Goal: Information Seeking & Learning: Learn about a topic

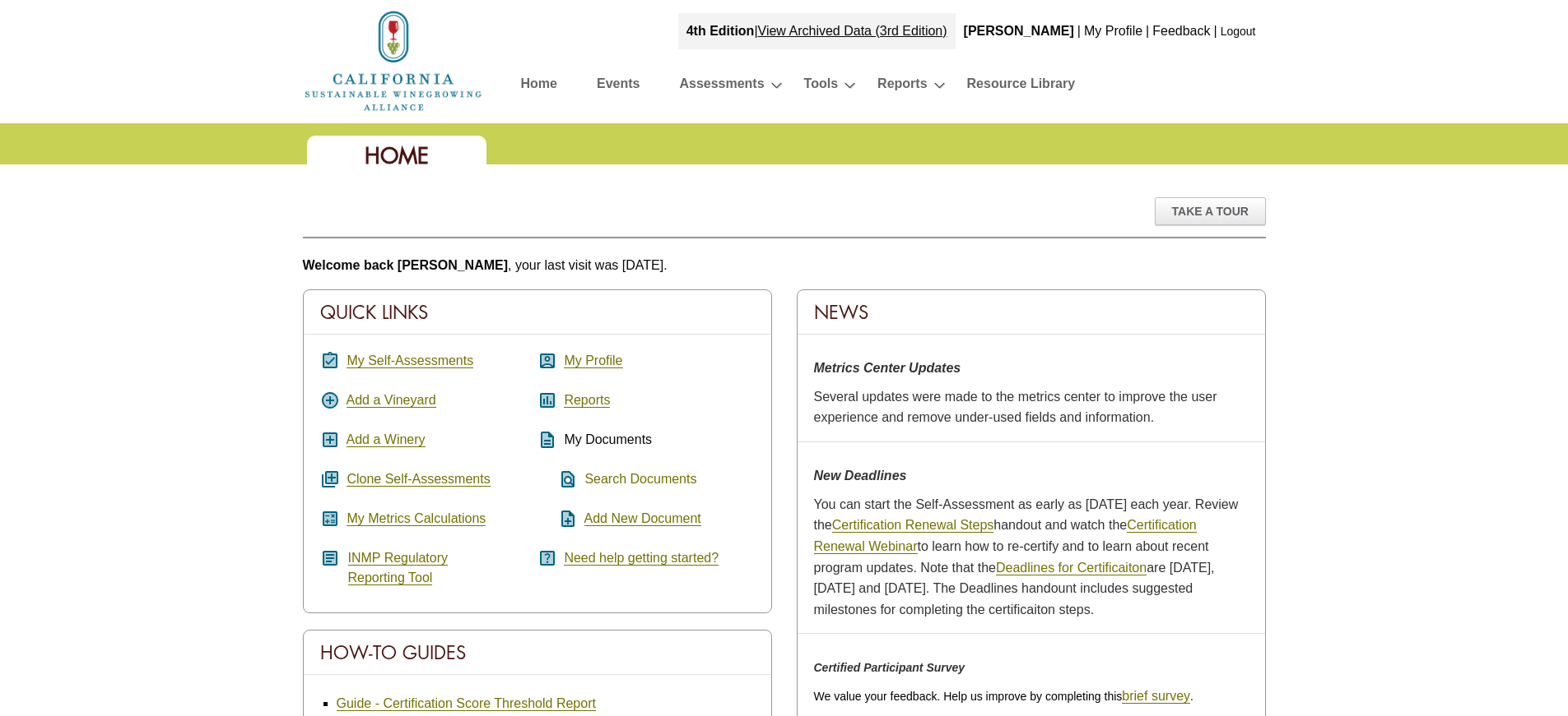
click at [650, 479] on link "Search Documents" at bounding box center [640, 479] width 112 height 15
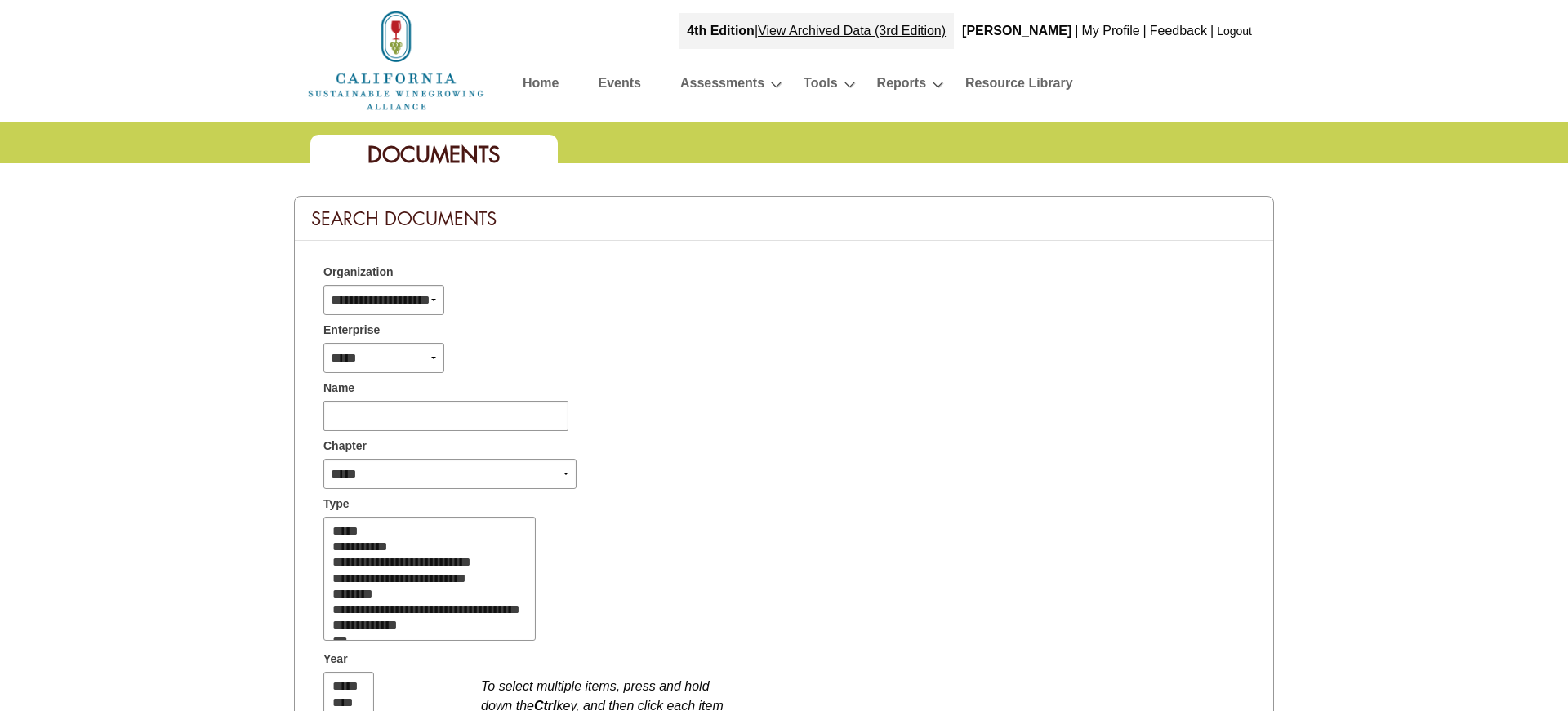
select select
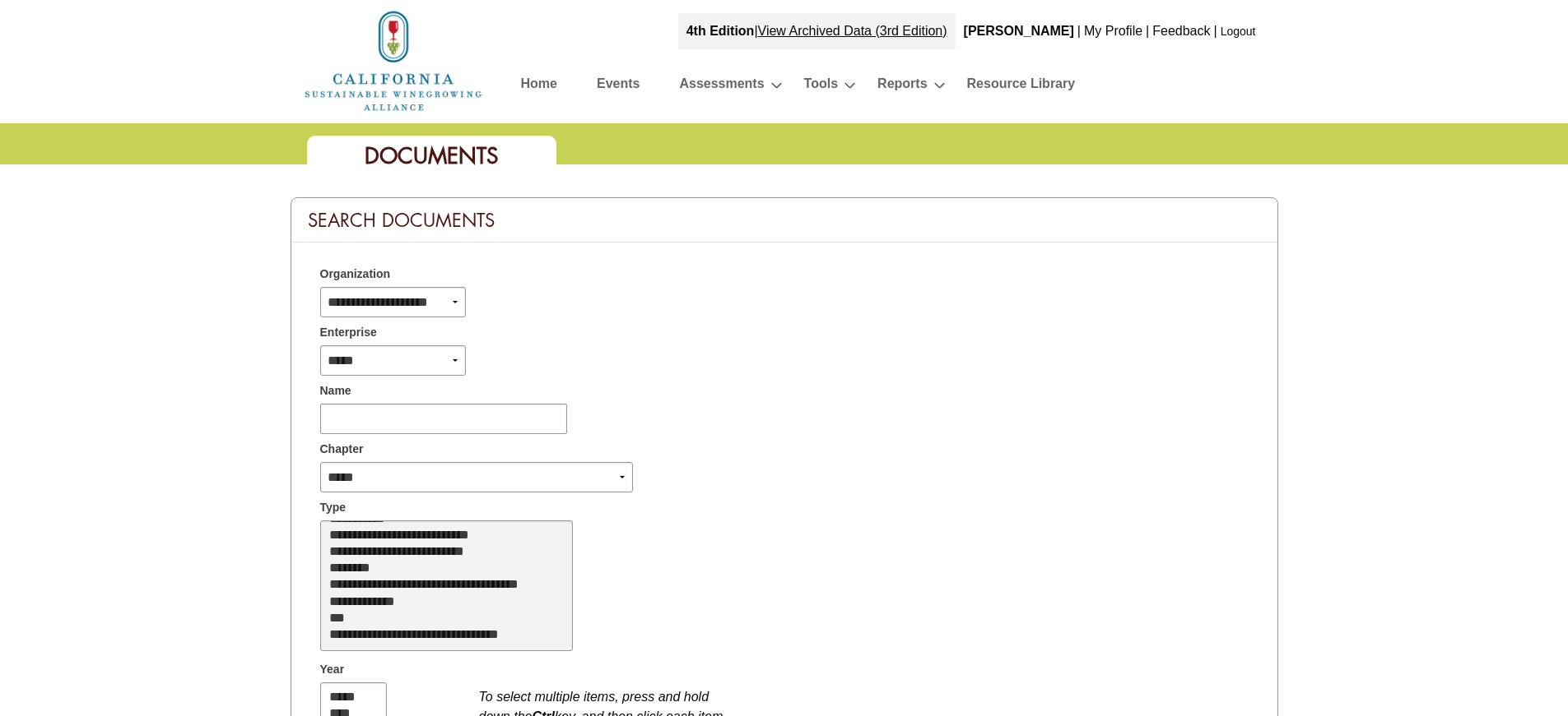
scroll to position [33, 0]
select select "*"
click at [404, 550] on option "**********" at bounding box center [437, 553] width 219 height 17
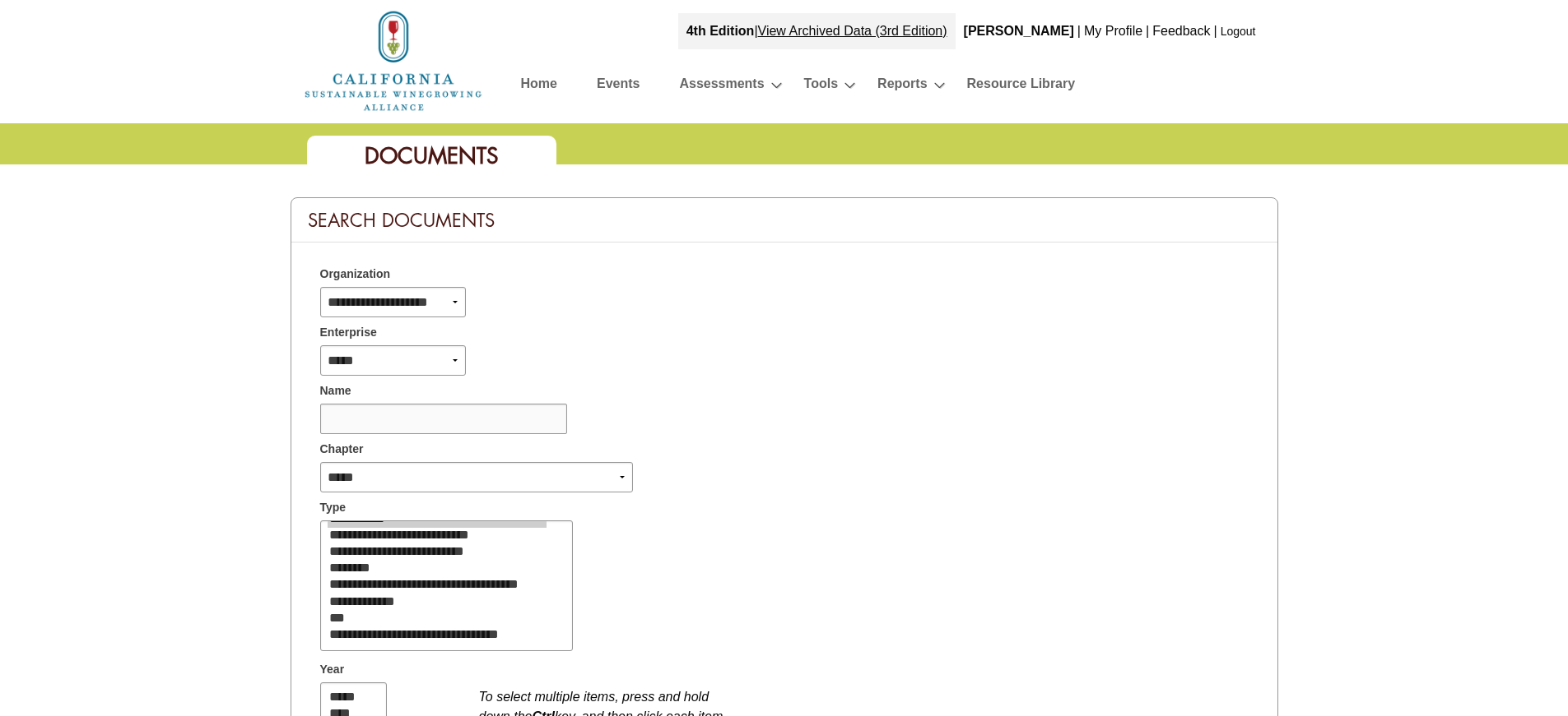
click at [347, 420] on input "text" at bounding box center [443, 419] width 247 height 31
type input "**********"
click at [624, 476] on select "**********" at bounding box center [477, 477] width 313 height 31
select select "*"
click at [320, 463] on select "**********" at bounding box center [477, 477] width 313 height 31
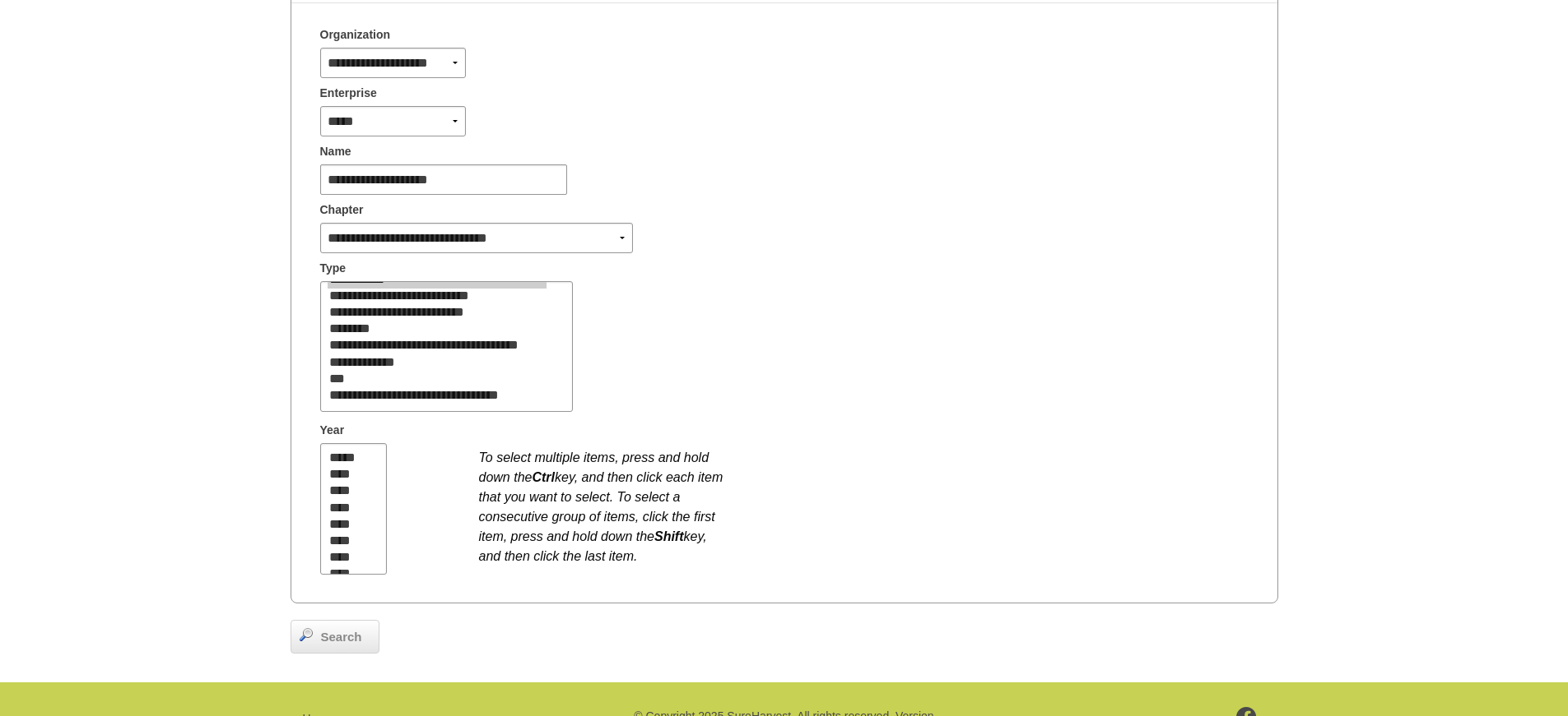
scroll to position [247, 0]
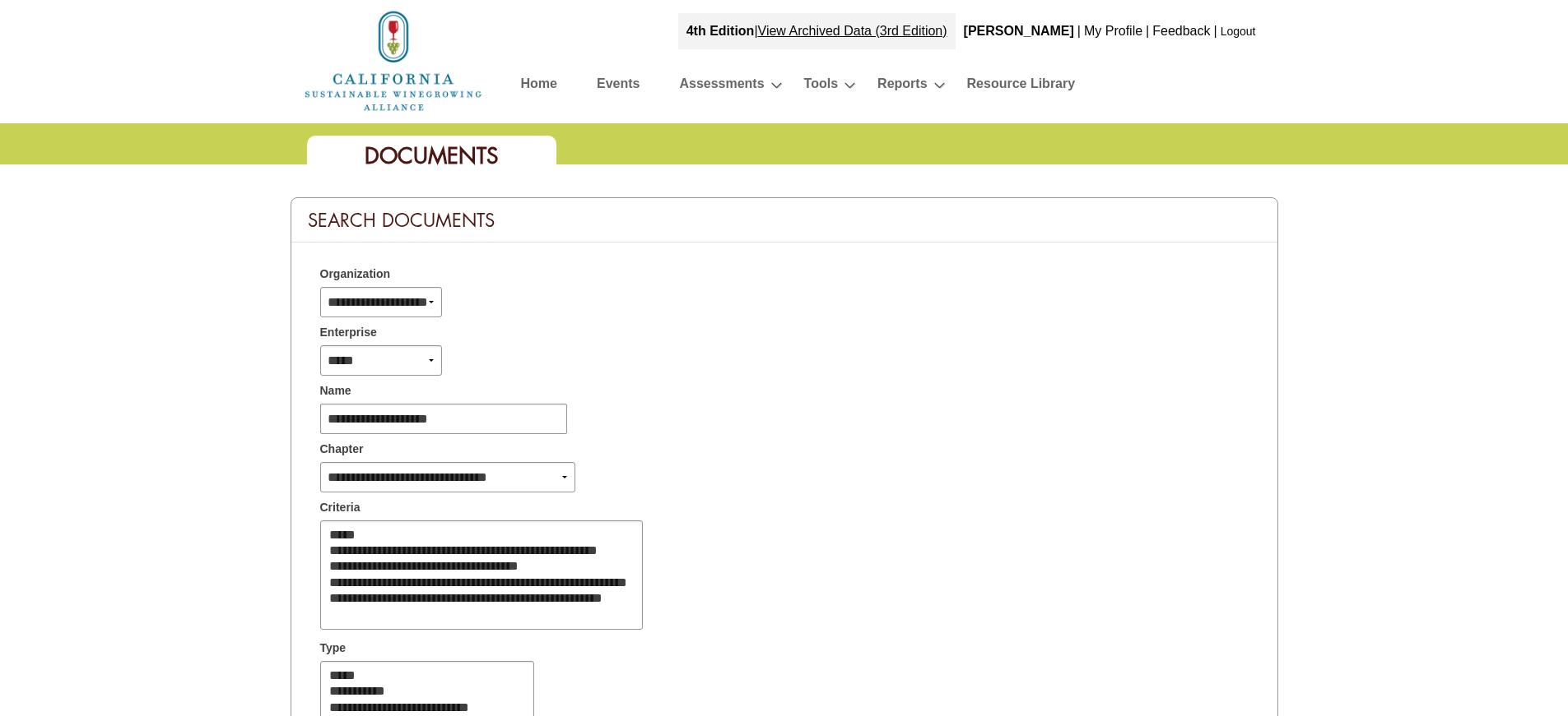
select select
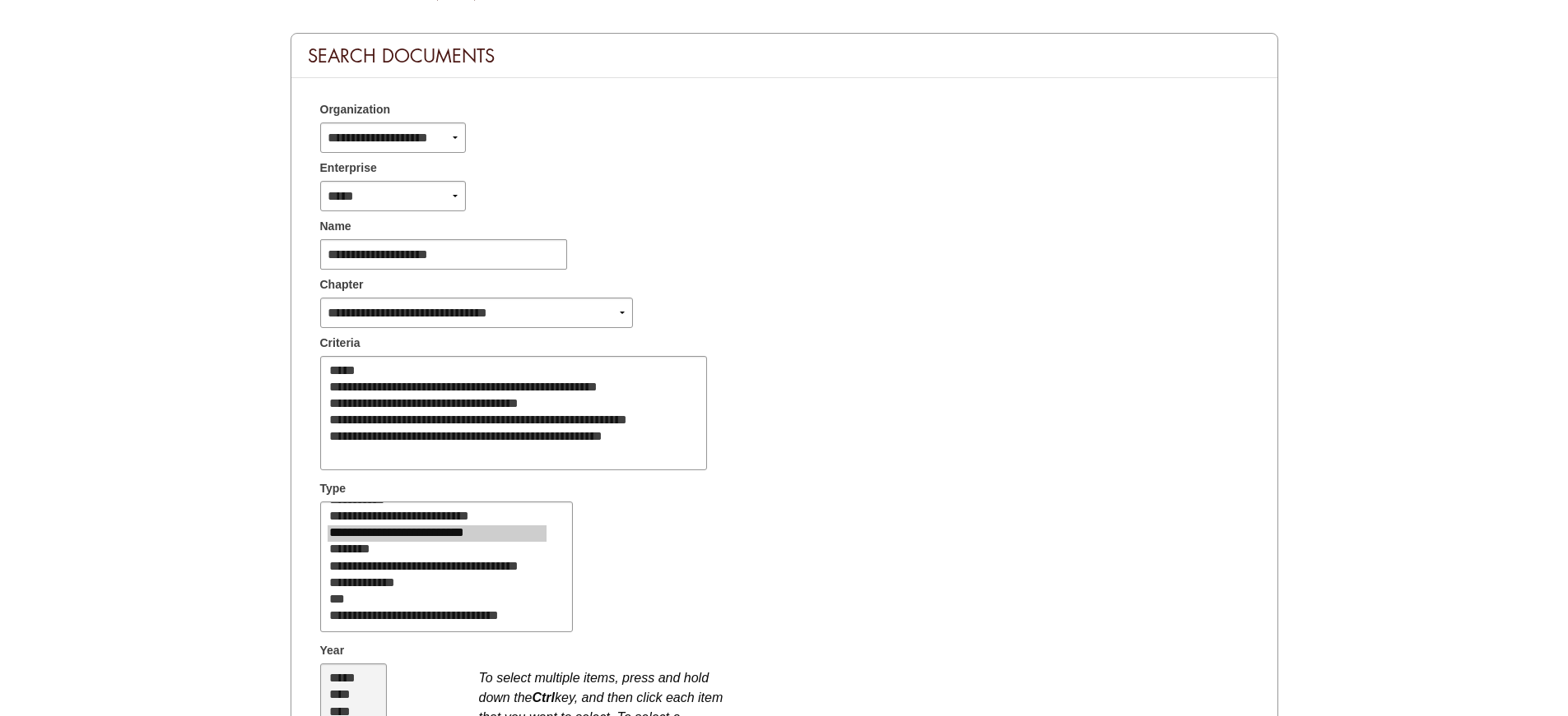
scroll to position [242, 0]
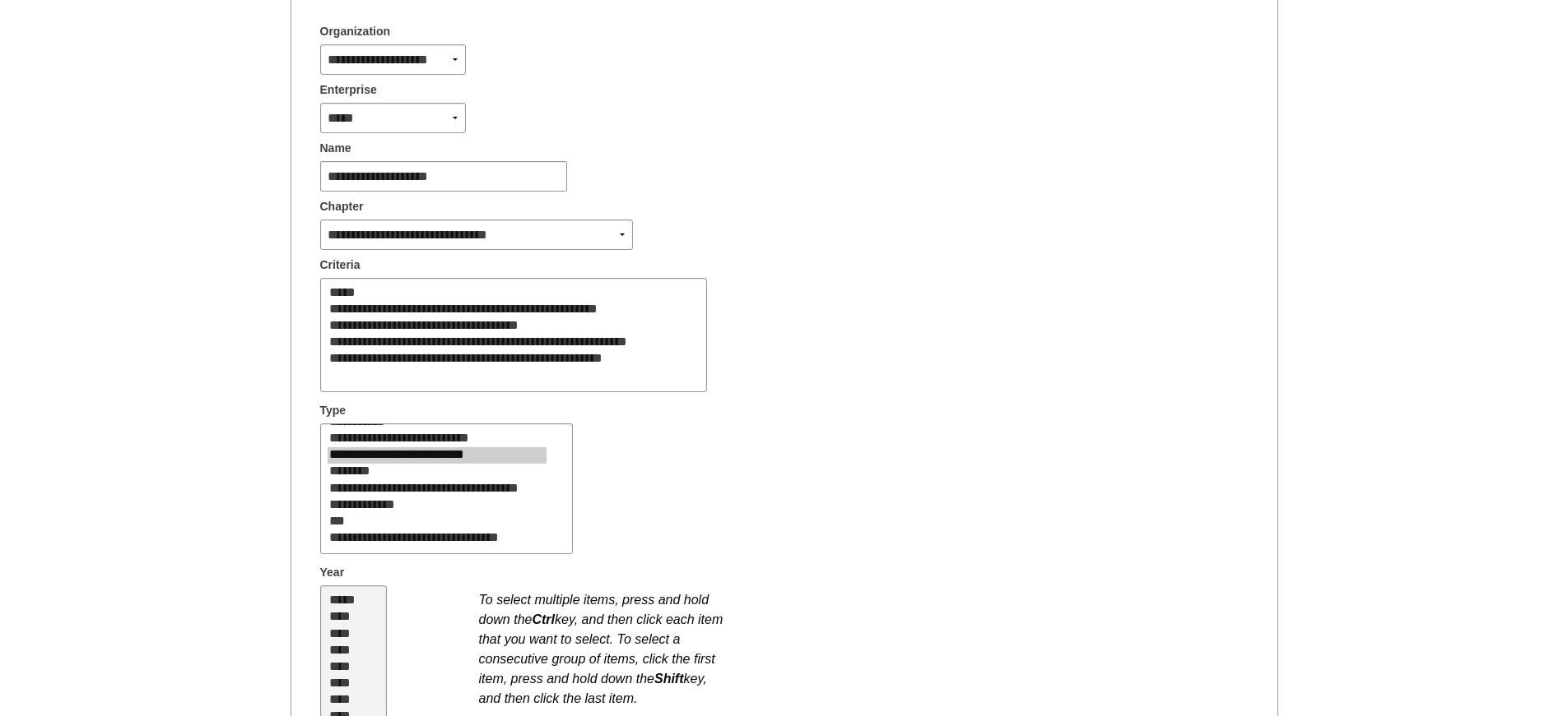
select select "**"
click at [343, 696] on select "***** **** **** **** **** **** **** **** **** **** **** **** **** **** ****" at bounding box center [354, 650] width 67 height 130
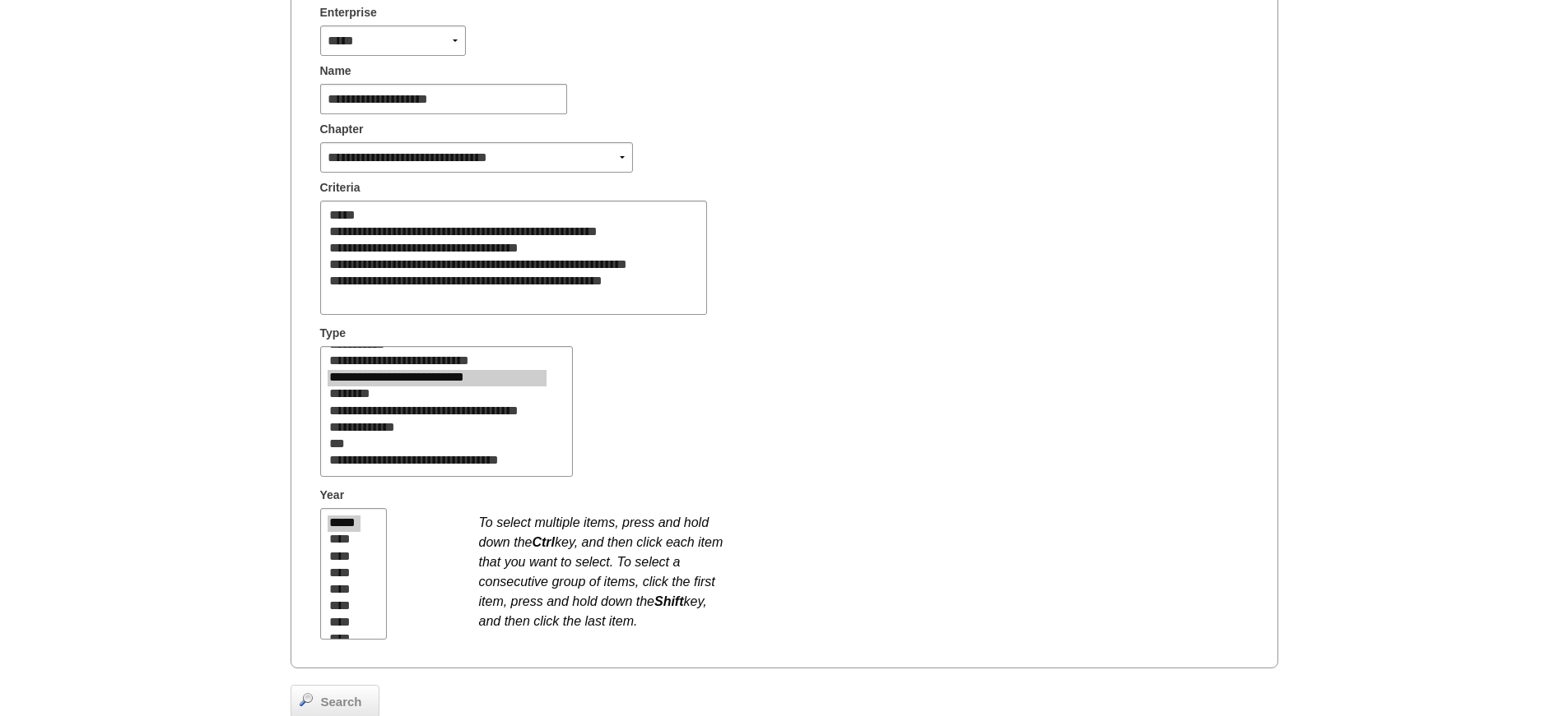
scroll to position [487, 0]
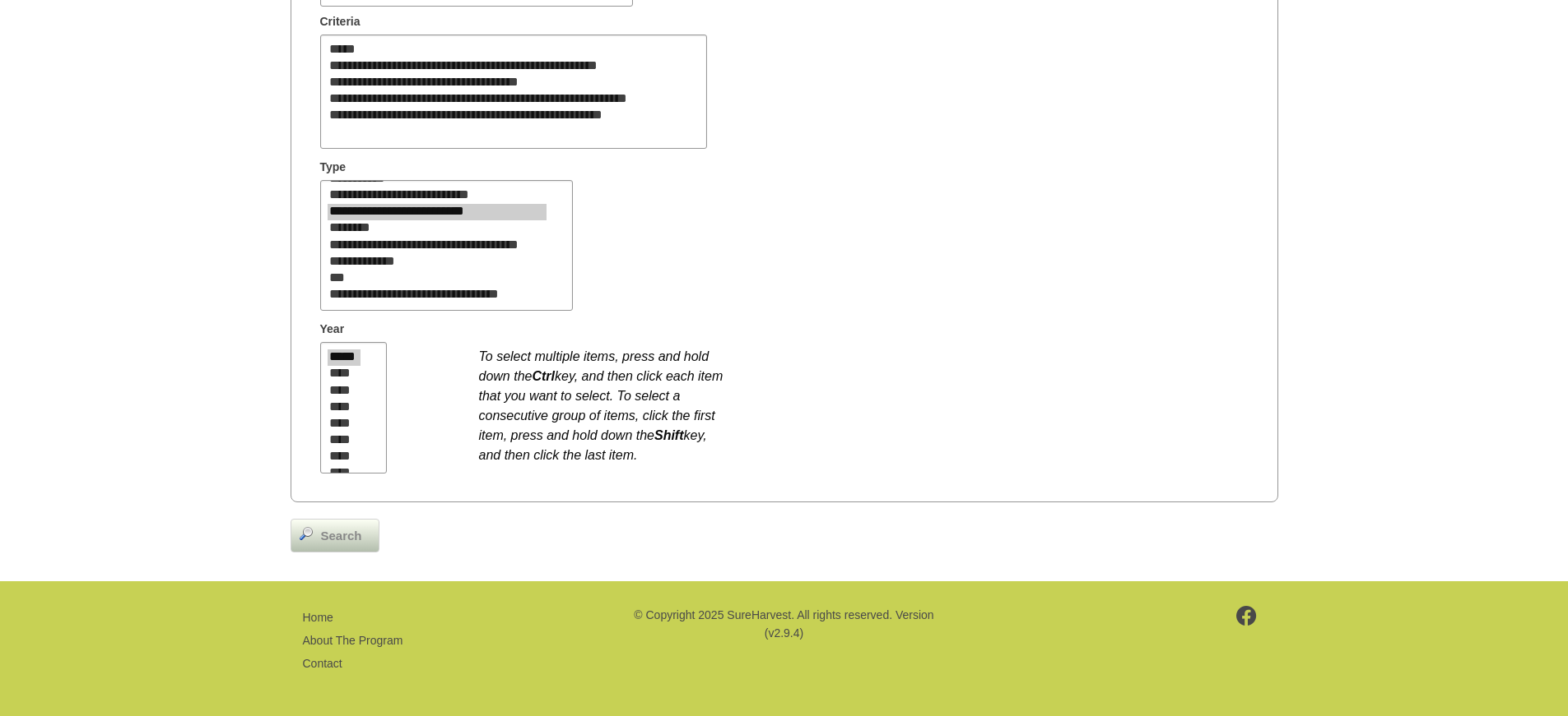
click at [309, 527] on img at bounding box center [306, 534] width 13 height 13
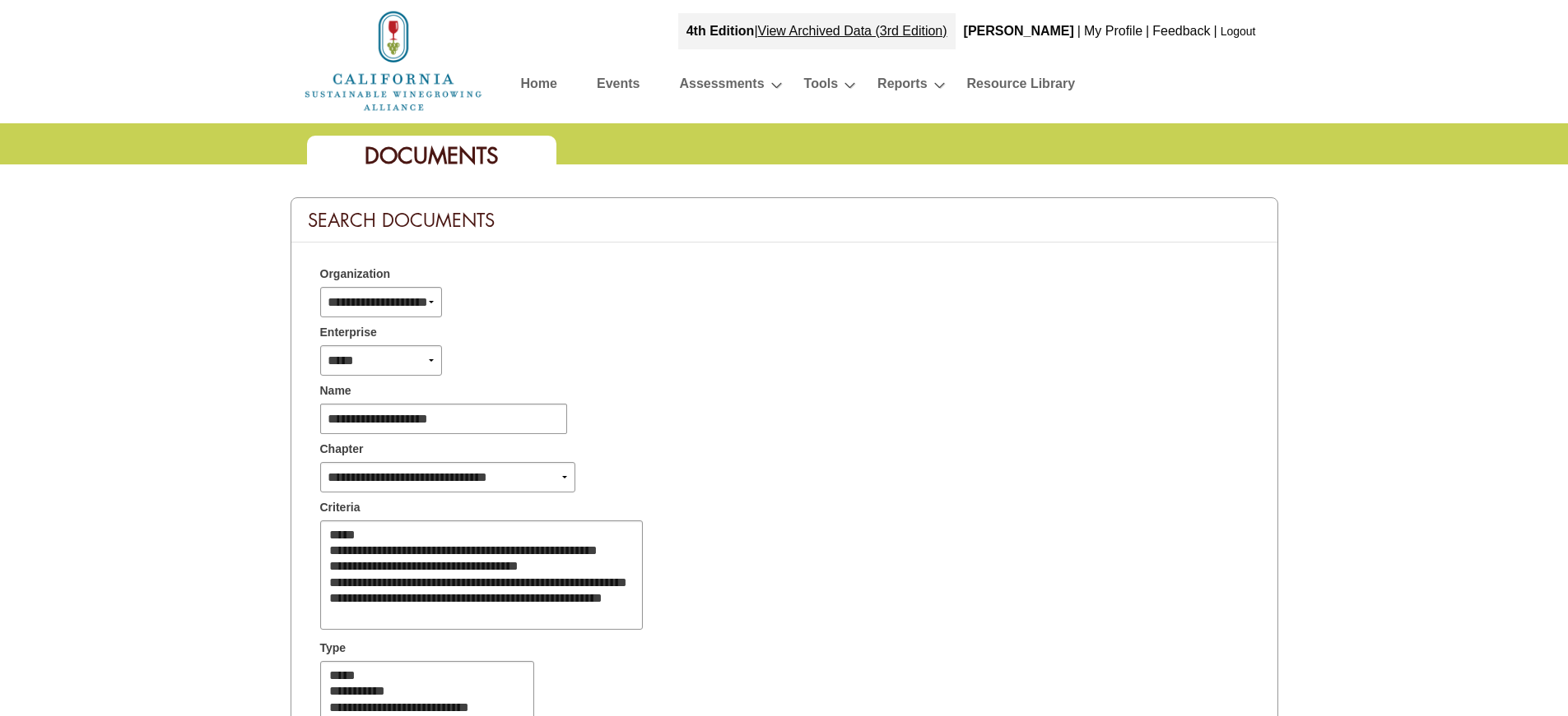
select select
click at [531, 85] on link "Home" at bounding box center [539, 86] width 36 height 29
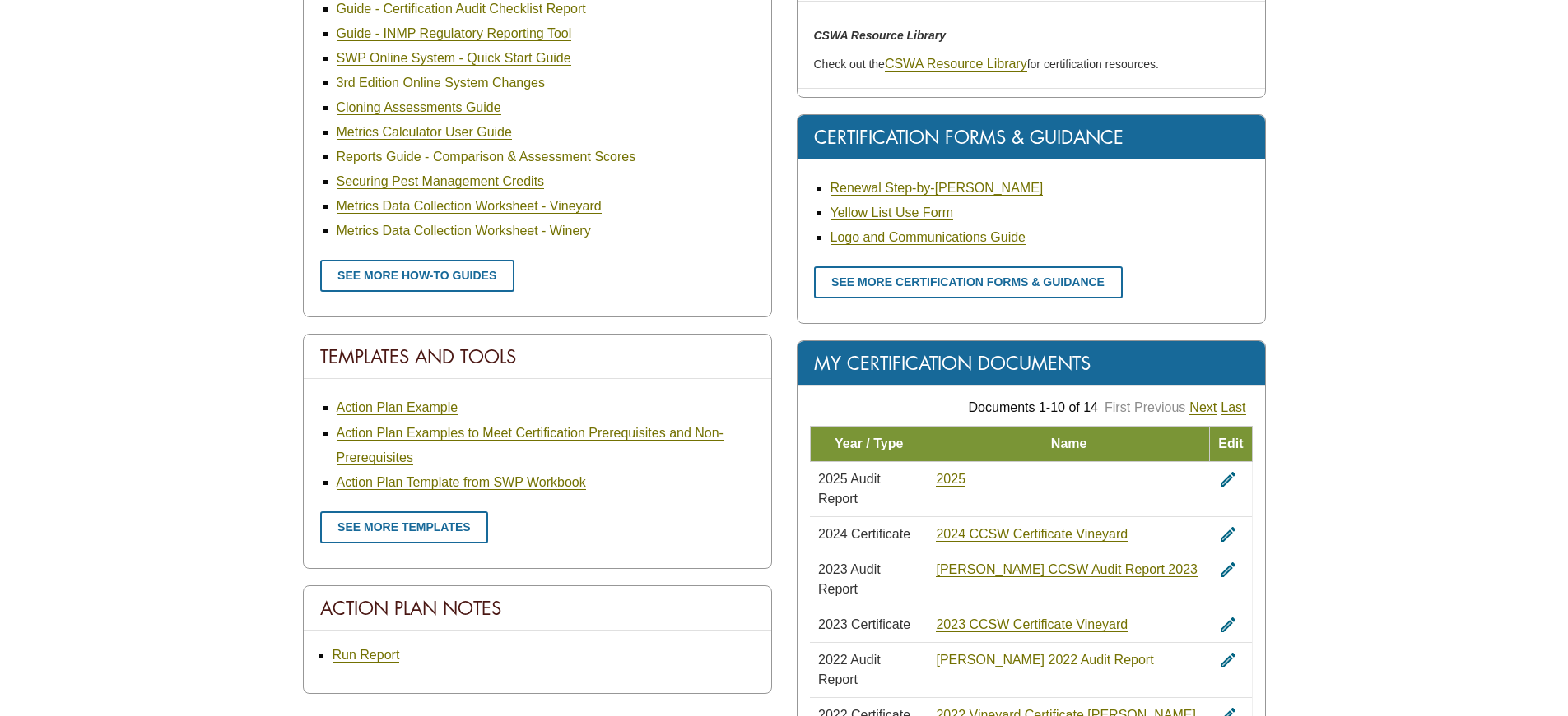
scroll to position [822, 0]
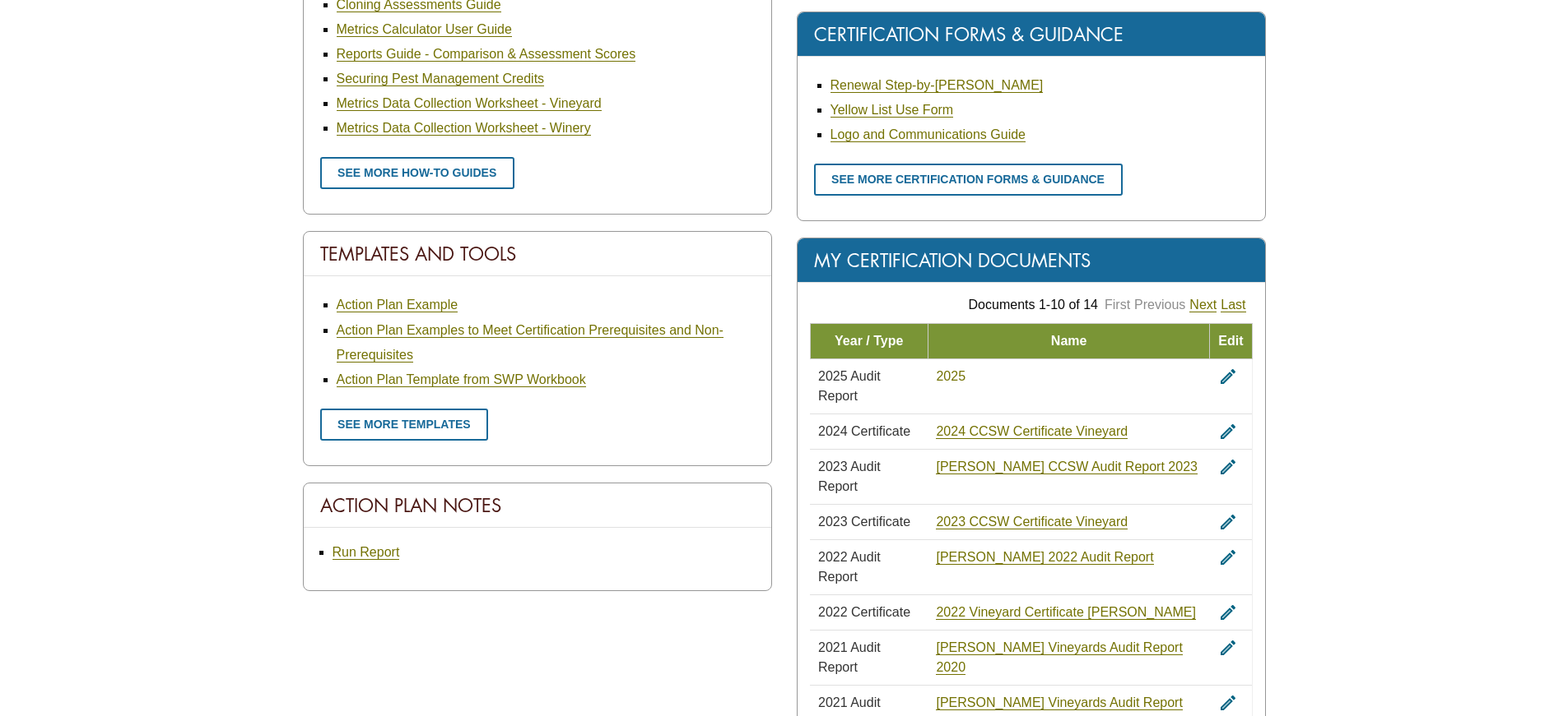
click at [965, 374] on link "2025" at bounding box center [951, 377] width 30 height 15
click at [927, 375] on td "2025 Audit Report" at bounding box center [868, 387] width 118 height 56
click at [965, 378] on link "2025" at bounding box center [951, 377] width 30 height 15
click at [829, 425] on span "2024 Certificate" at bounding box center [865, 431] width 93 height 14
click at [969, 425] on link "2024 CCSW Certificate Vineyard" at bounding box center [1031, 432] width 192 height 15
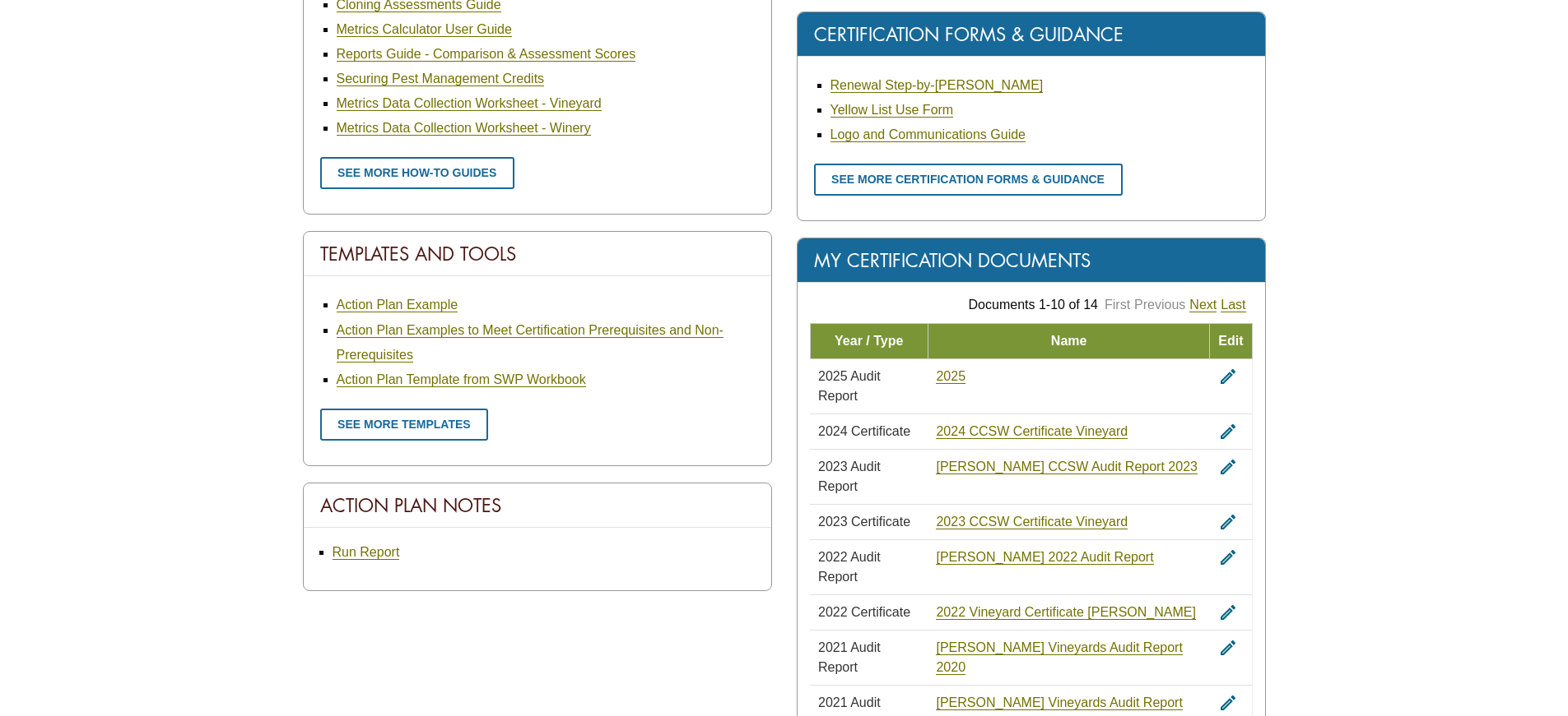
click at [1222, 377] on icon "edit" at bounding box center [1227, 377] width 19 height 19
click at [965, 377] on link "2025" at bounding box center [951, 377] width 30 height 15
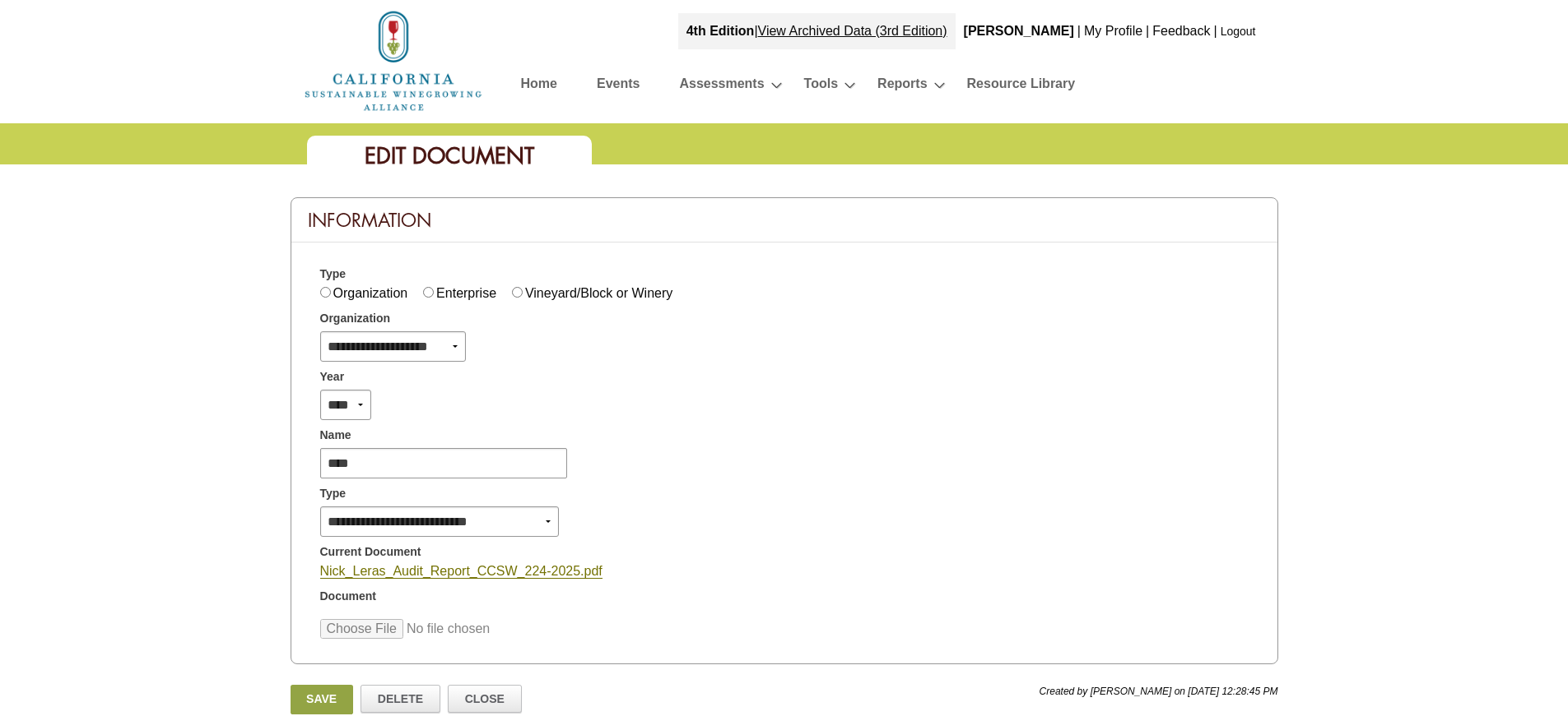
click at [1113, 26] on link "My Profile" at bounding box center [1113, 31] width 58 height 14
click at [1109, 31] on link "My Profile" at bounding box center [1113, 31] width 58 height 14
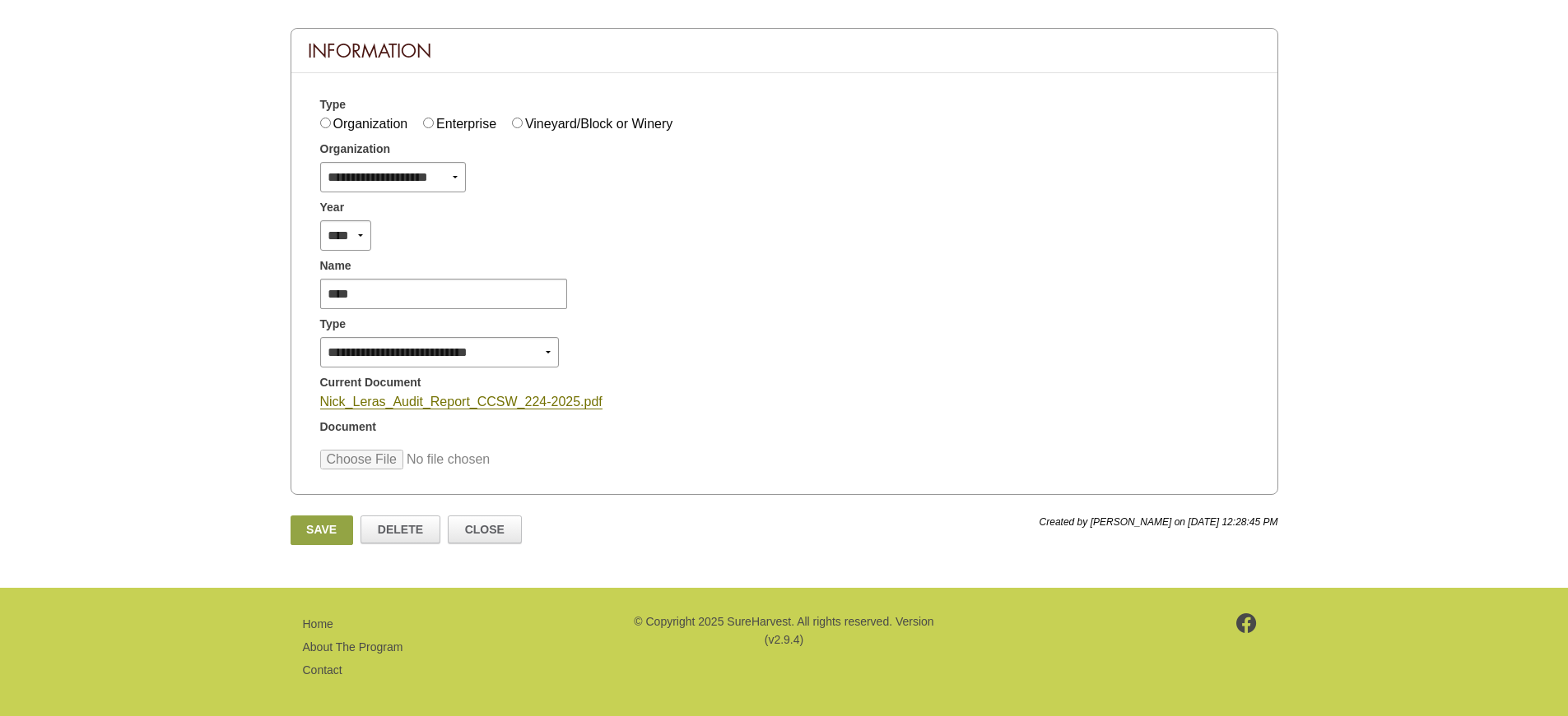
scroll to position [177, 0]
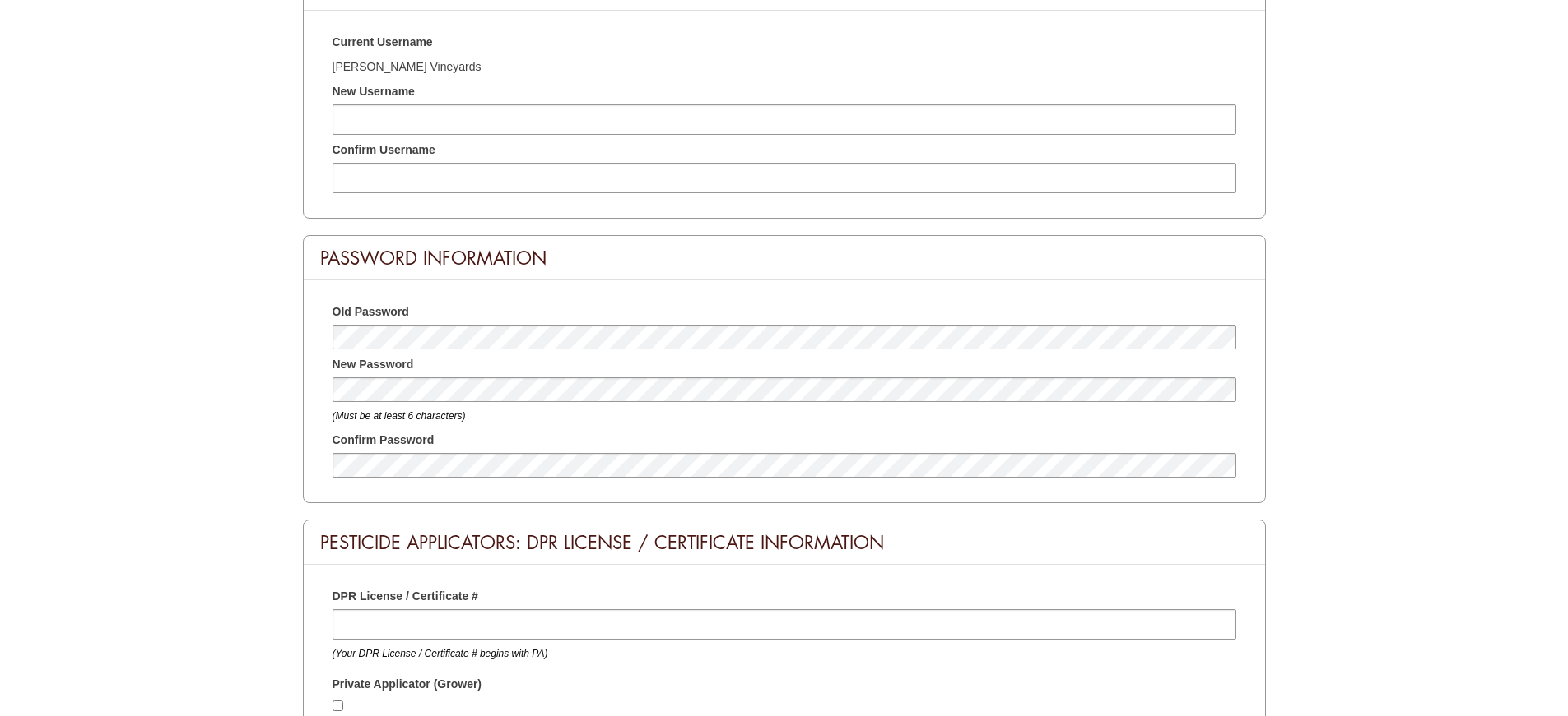
scroll to position [900, 0]
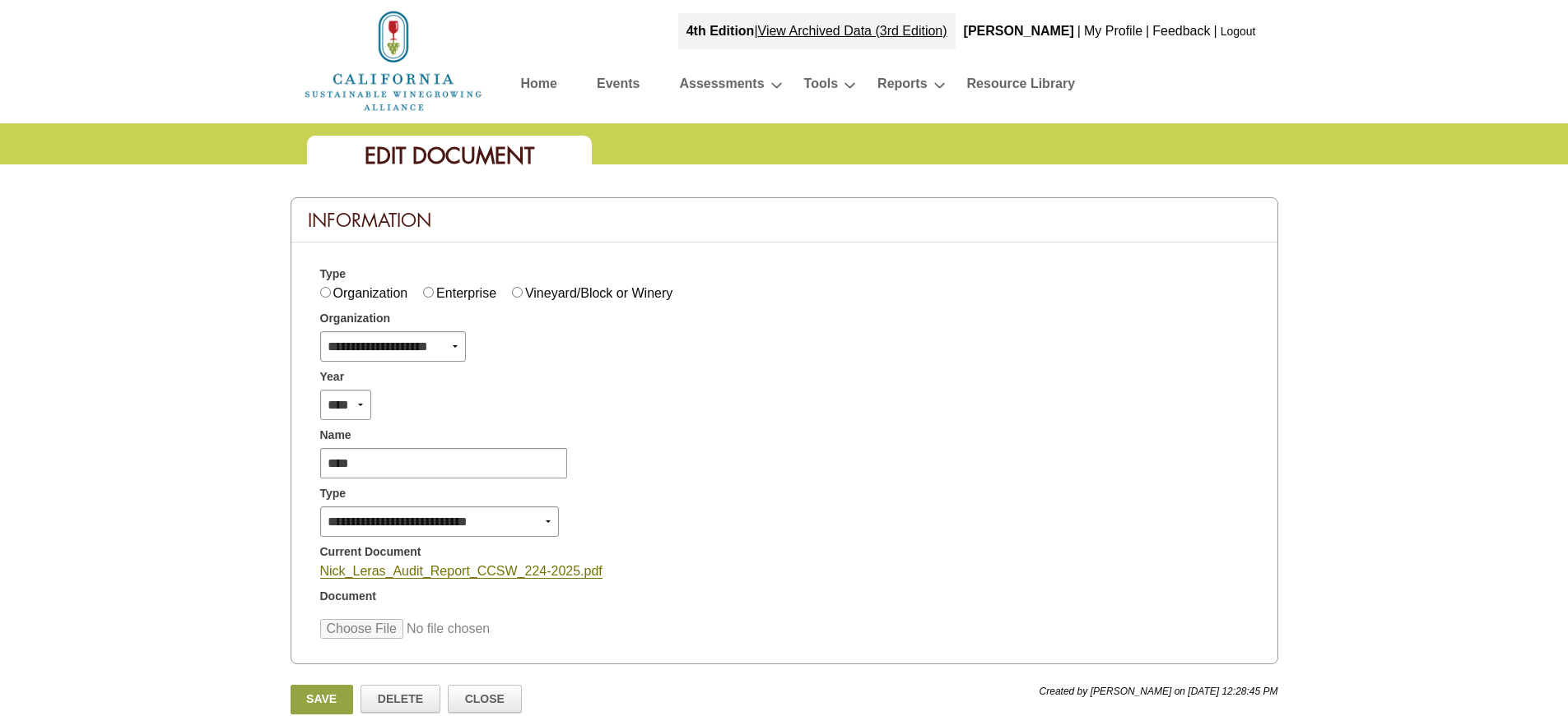
scroll to position [177, 0]
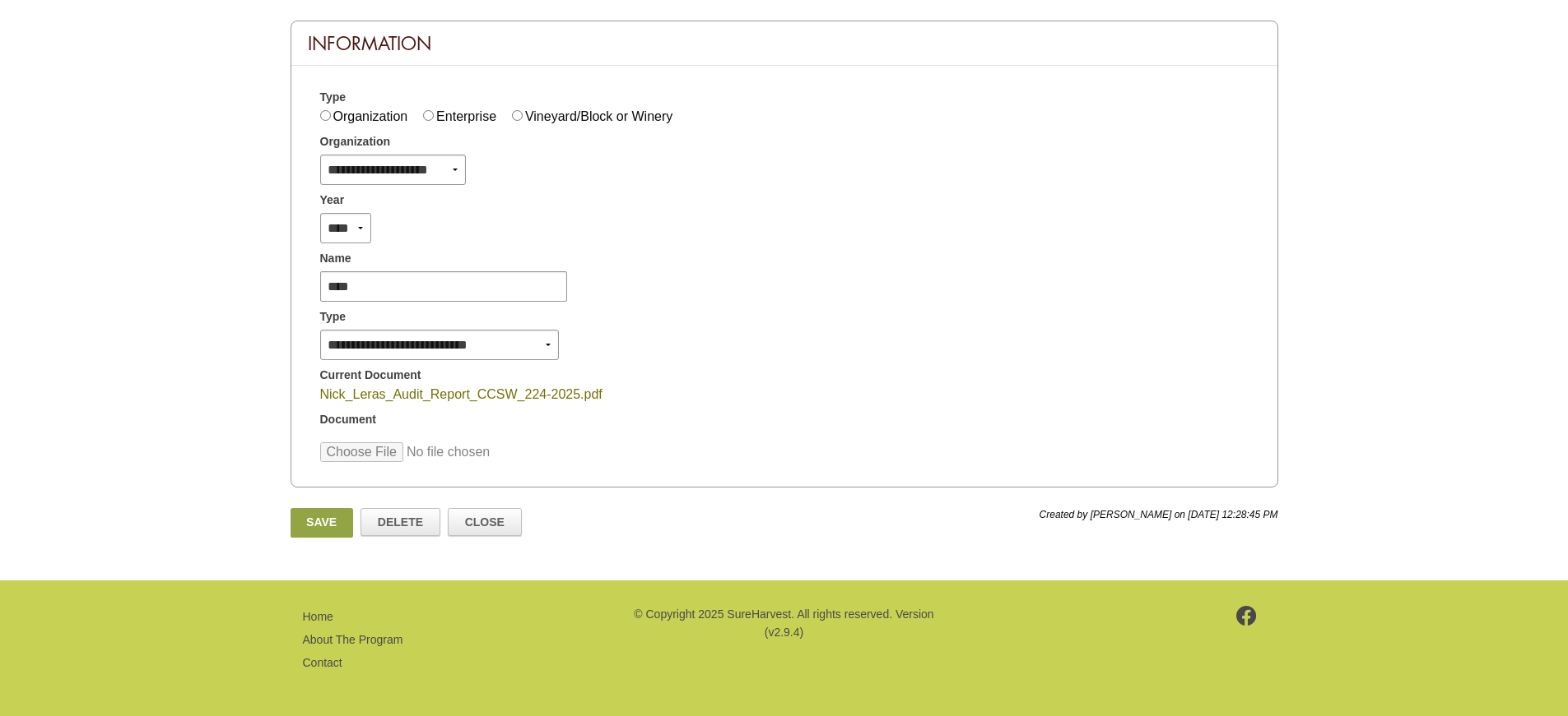
click at [532, 392] on link "Nick_Leras_Audit_Report_CCSW_224-2025.pdf" at bounding box center [461, 395] width 282 height 15
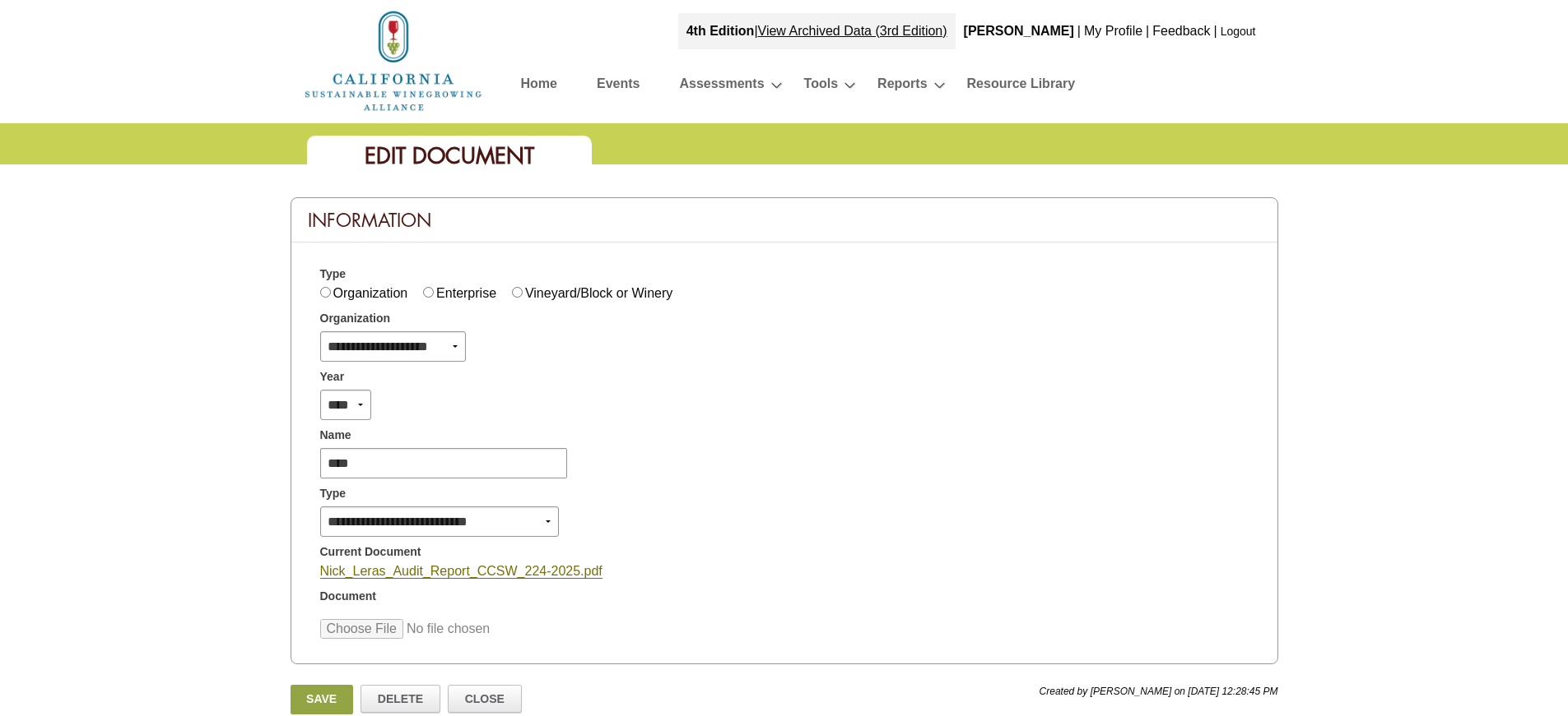
scroll to position [177, 0]
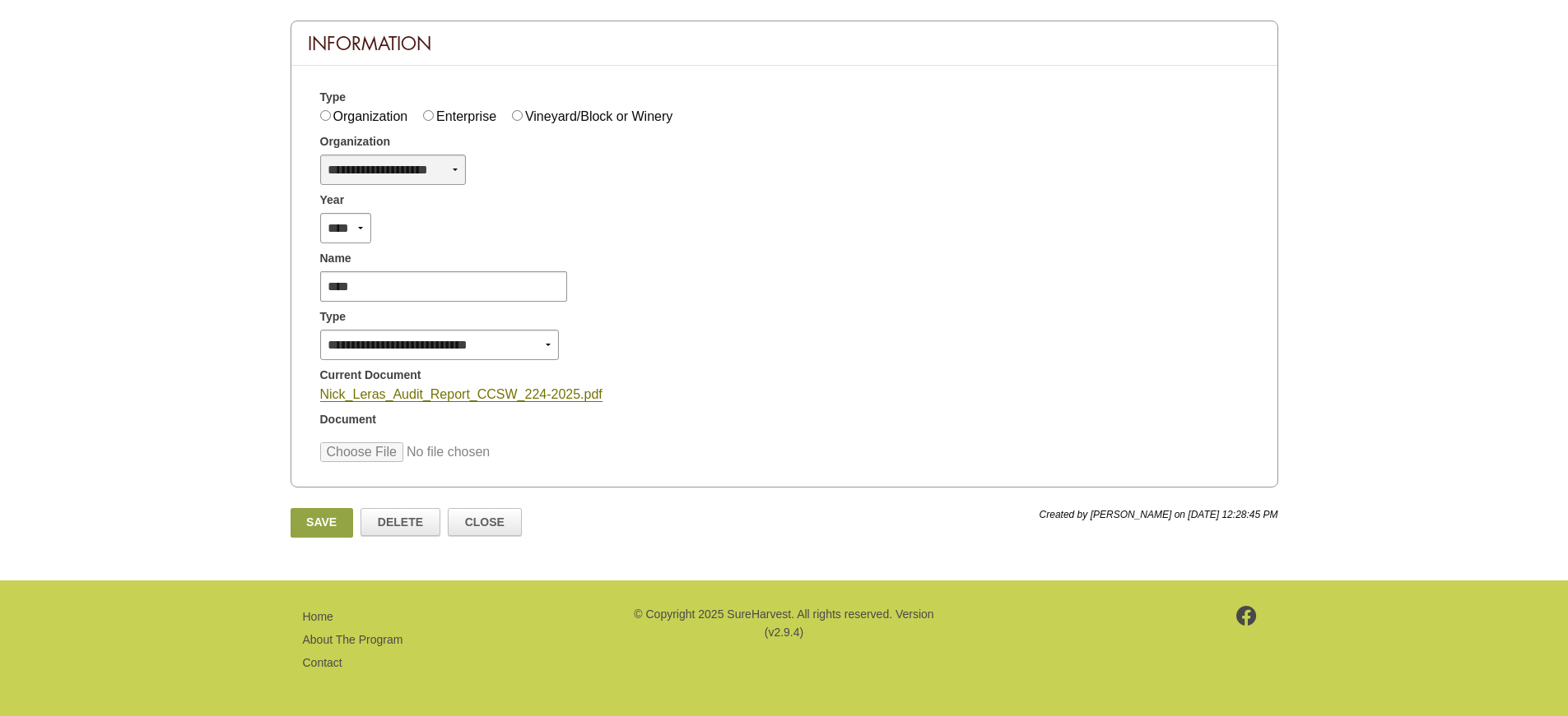
click at [396, 168] on select "**********" at bounding box center [392, 169] width 145 height 31
click at [362, 456] on input "file" at bounding box center [444, 451] width 249 height 19
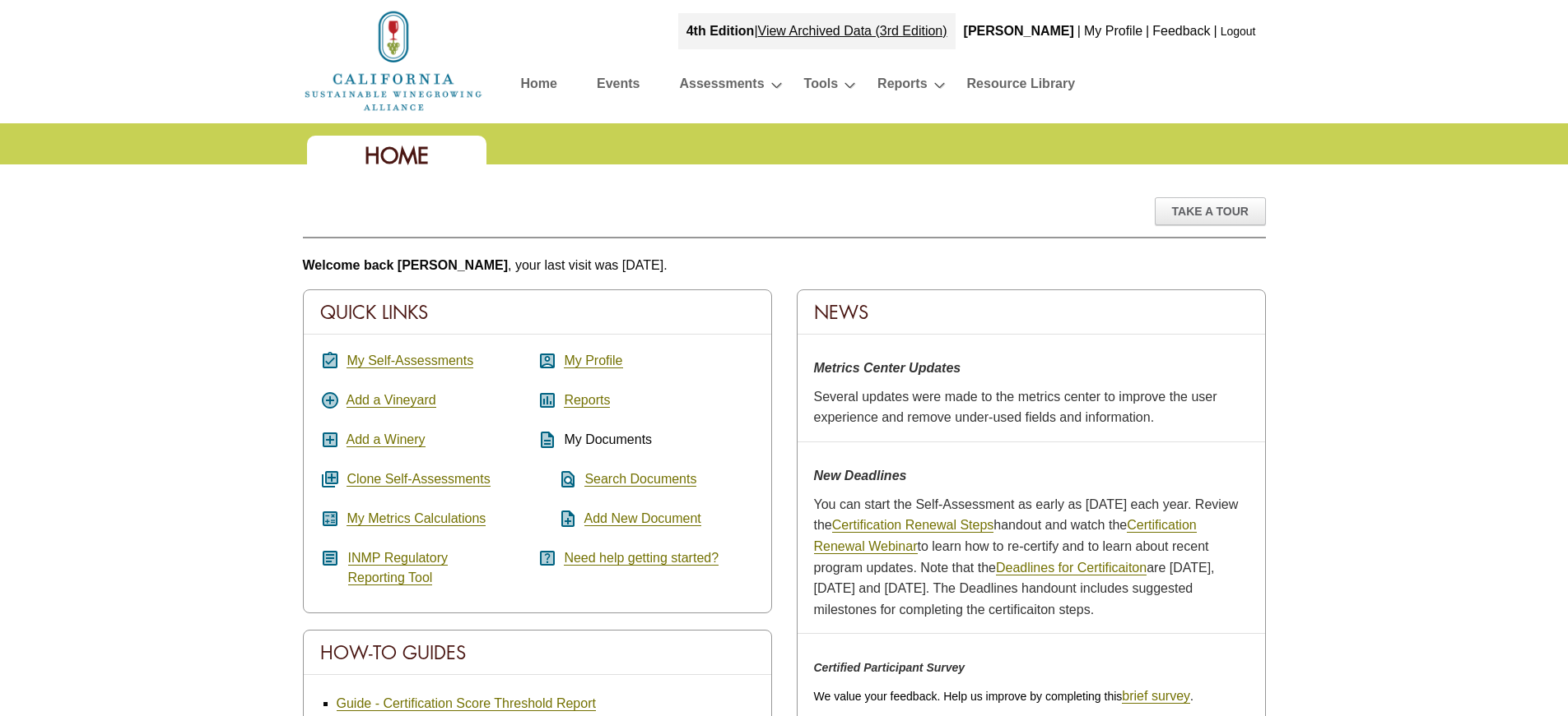
scroll to position [822, 0]
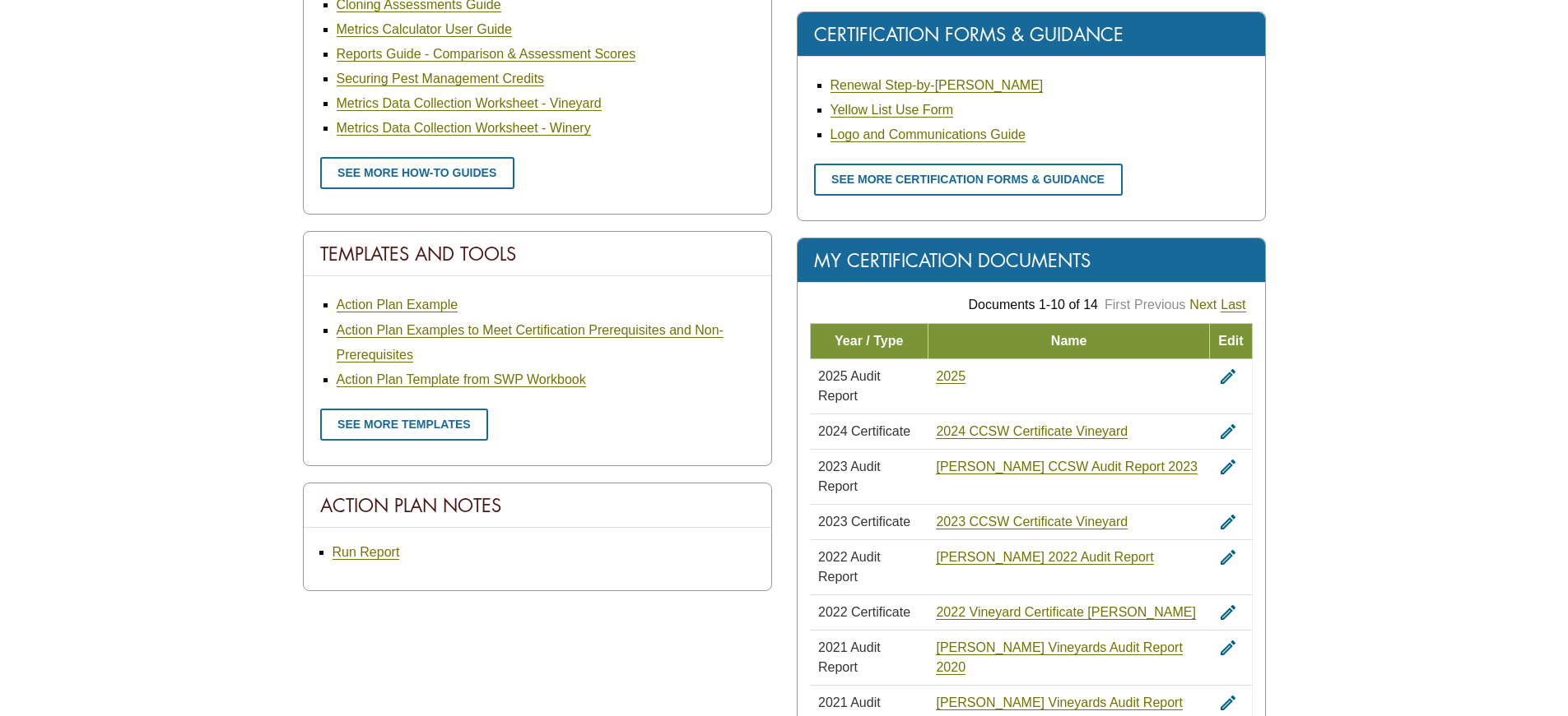
click at [1211, 304] on link "Next" at bounding box center [1202, 305] width 27 height 15
click at [1238, 304] on link "Last" at bounding box center [1233, 305] width 25 height 15
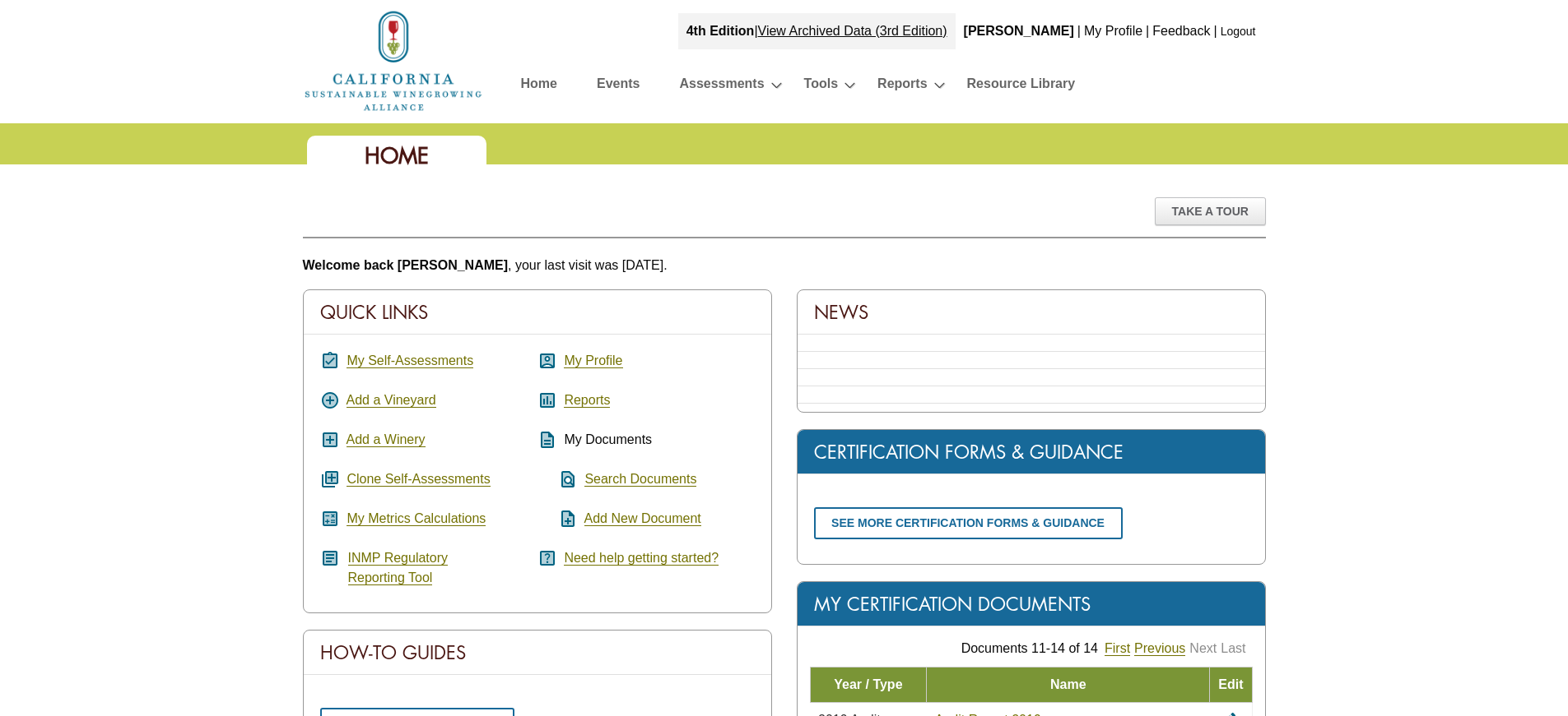
scroll to position [512, 0]
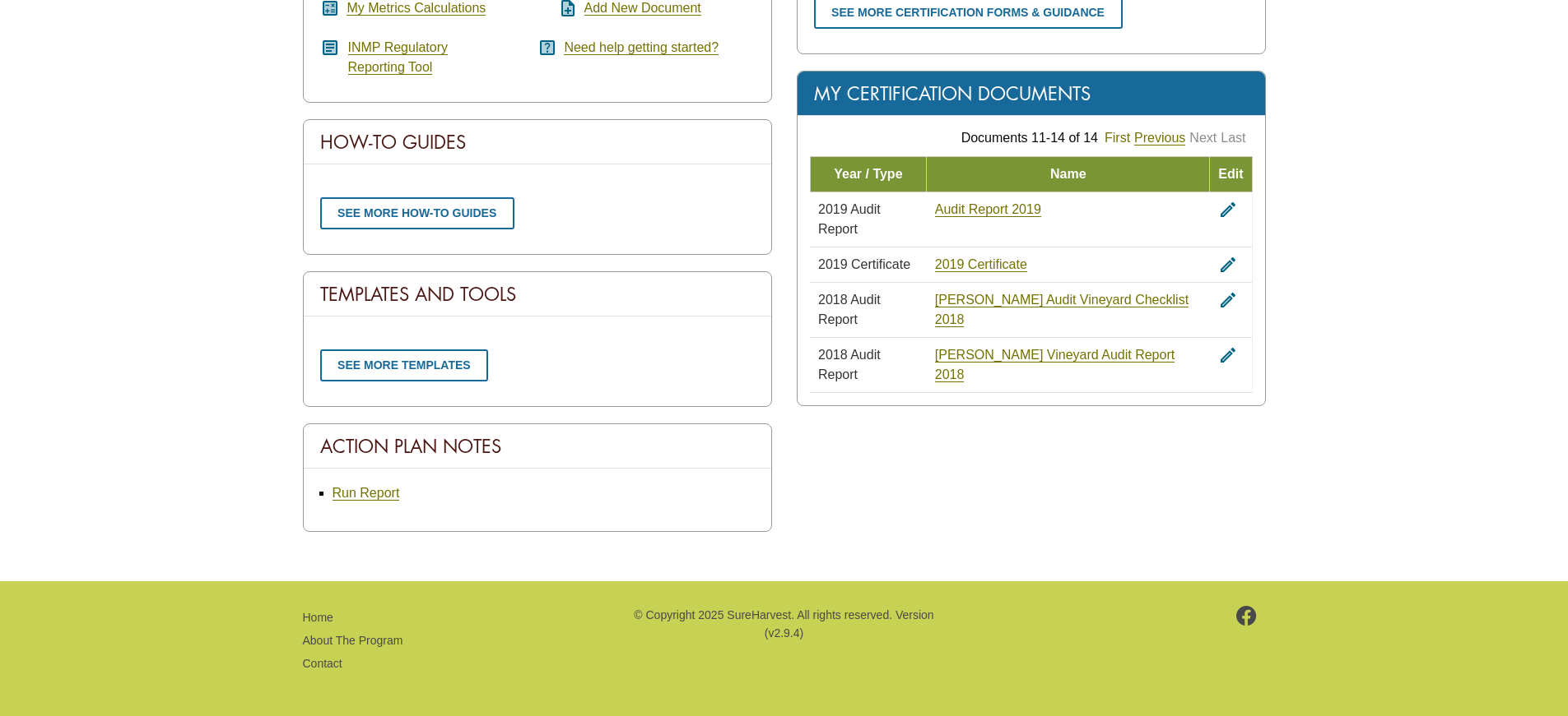
click at [1122, 133] on link "First" at bounding box center [1117, 138] width 26 height 15
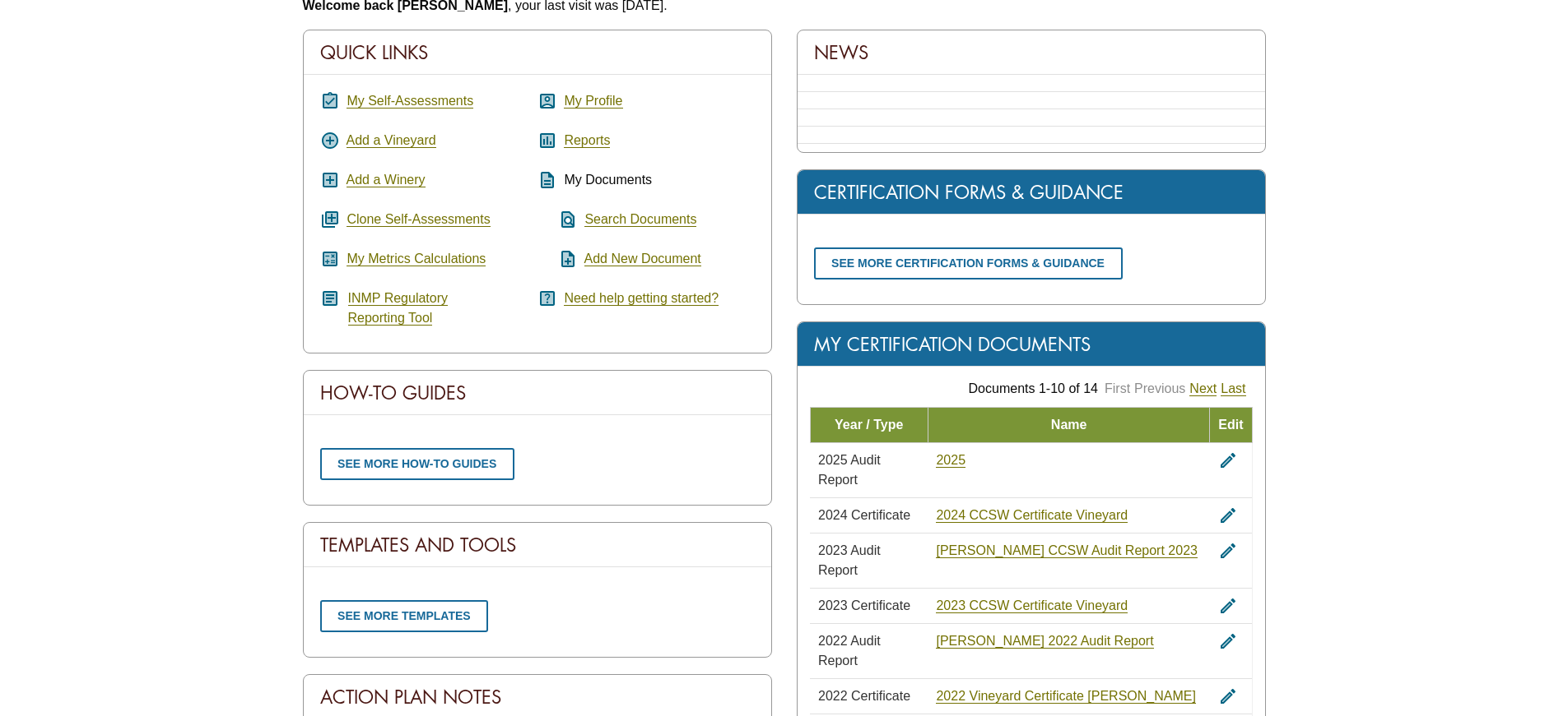
scroll to position [182, 0]
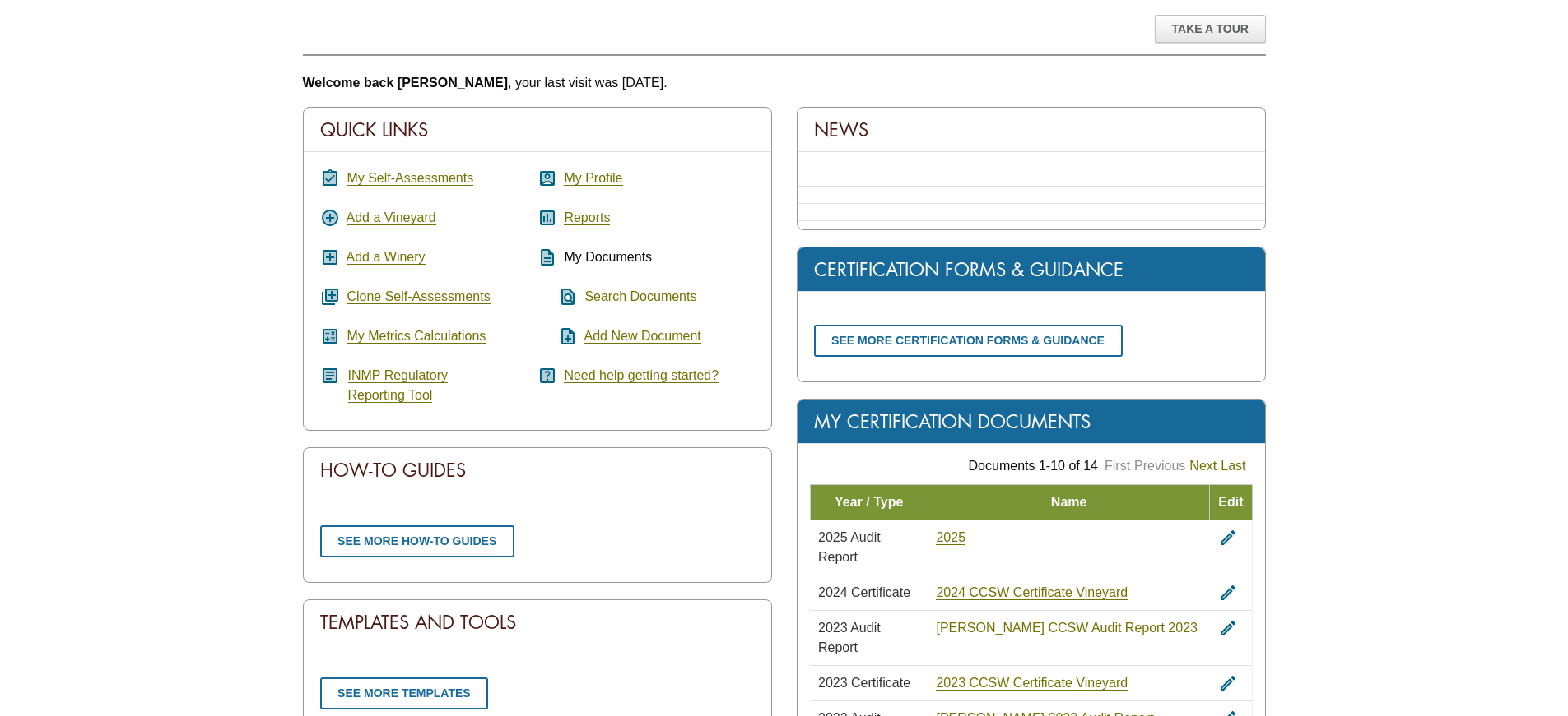
click at [635, 297] on link "Search Documents" at bounding box center [640, 297] width 112 height 15
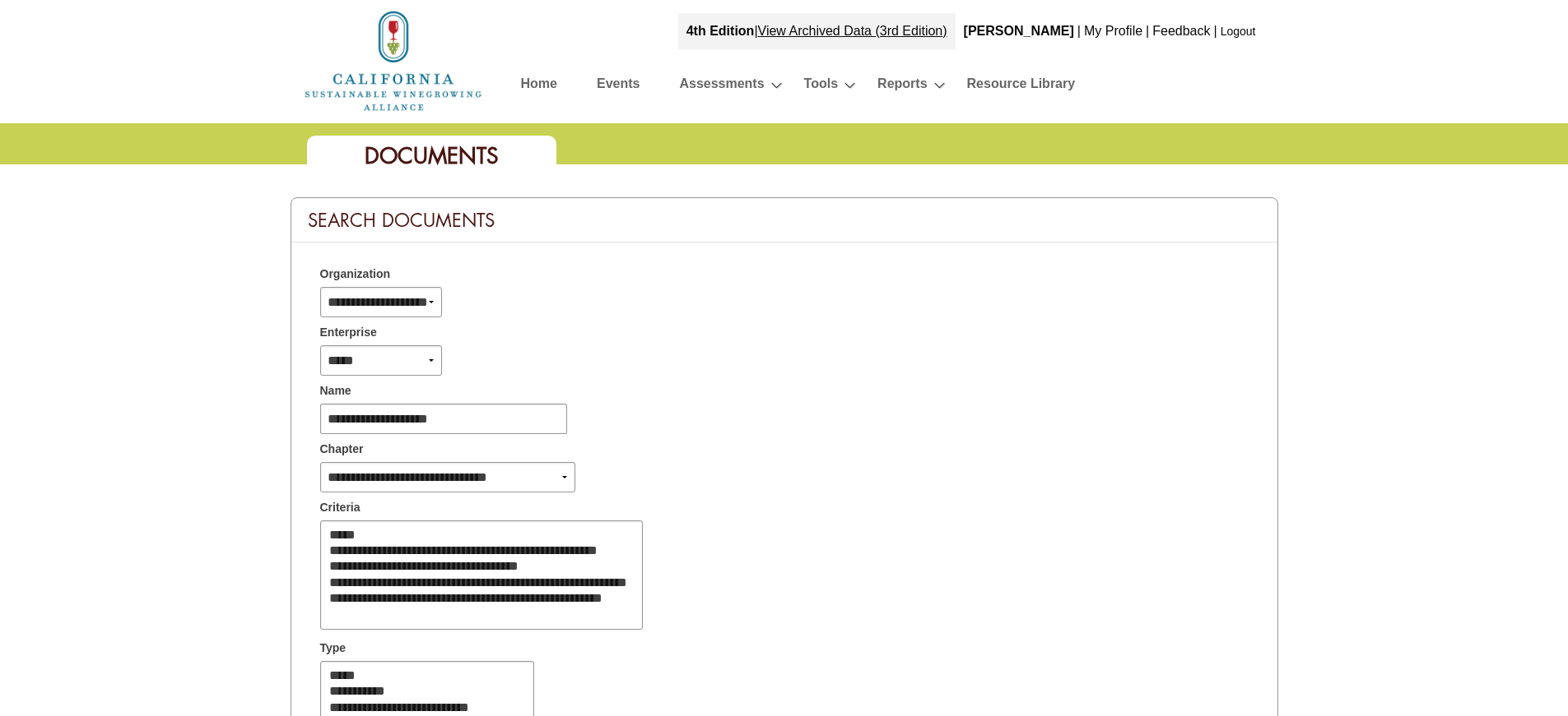
select select
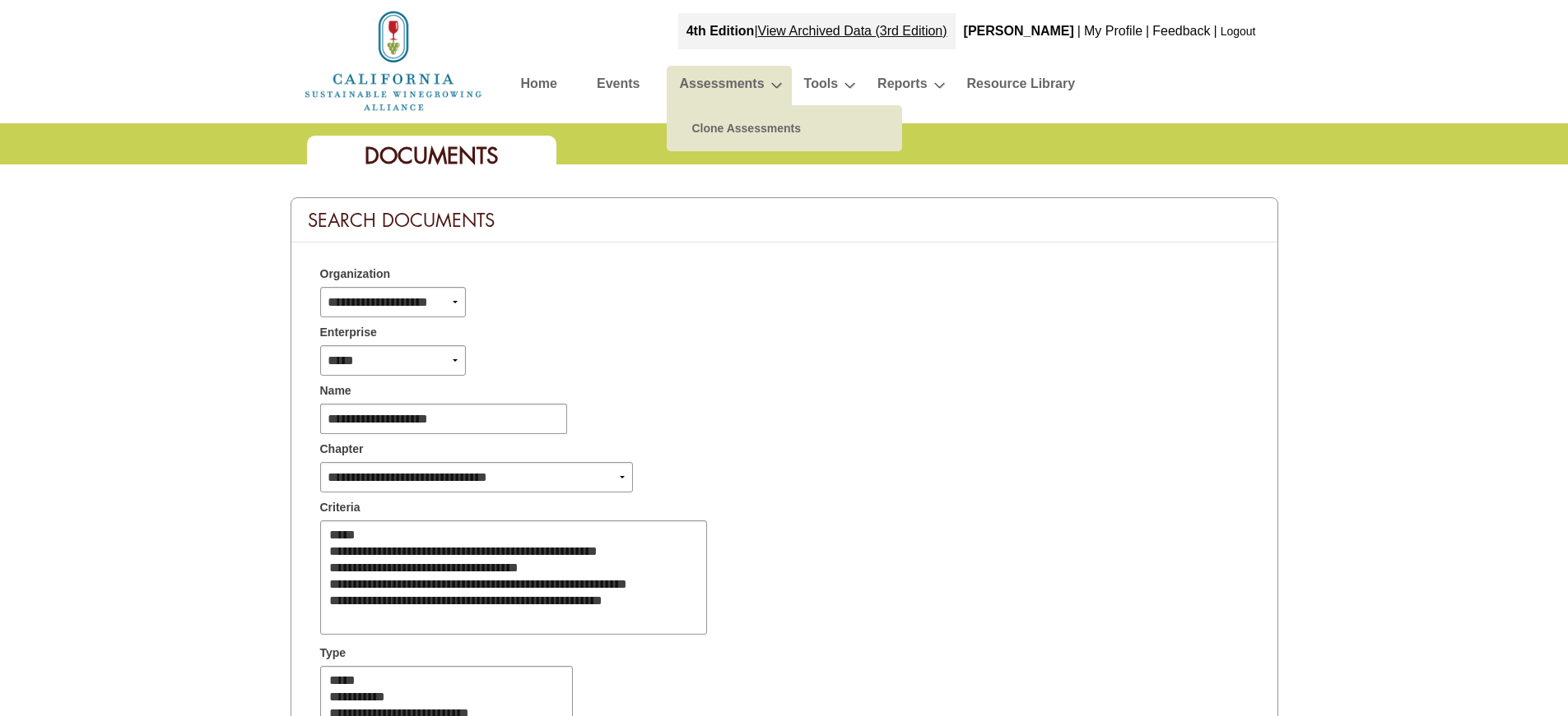
click at [776, 83] on li "Assessments Clone Assessments »" at bounding box center [728, 86] width 124 height 42
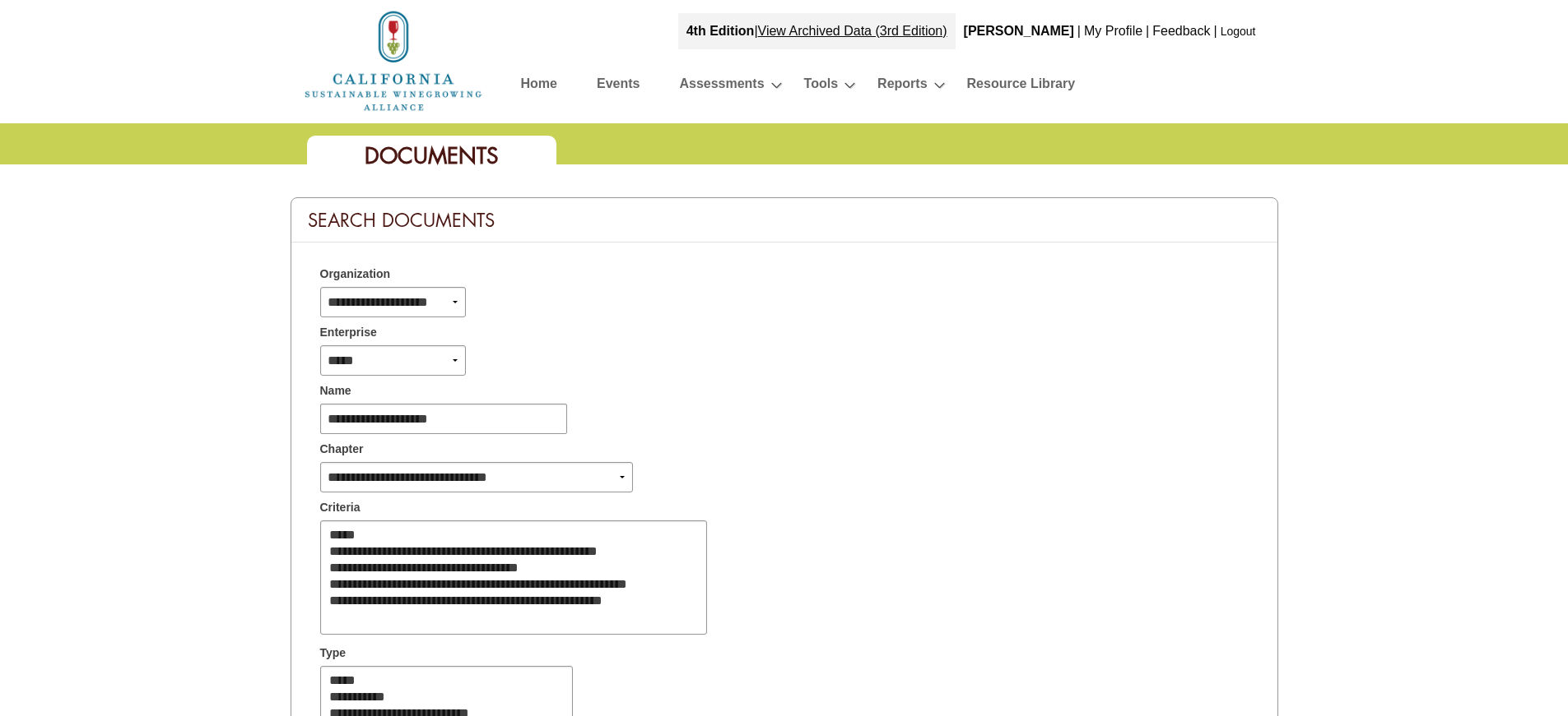
click at [546, 73] on link "Home" at bounding box center [539, 86] width 36 height 29
click at [544, 84] on link "Home" at bounding box center [539, 86] width 36 height 29
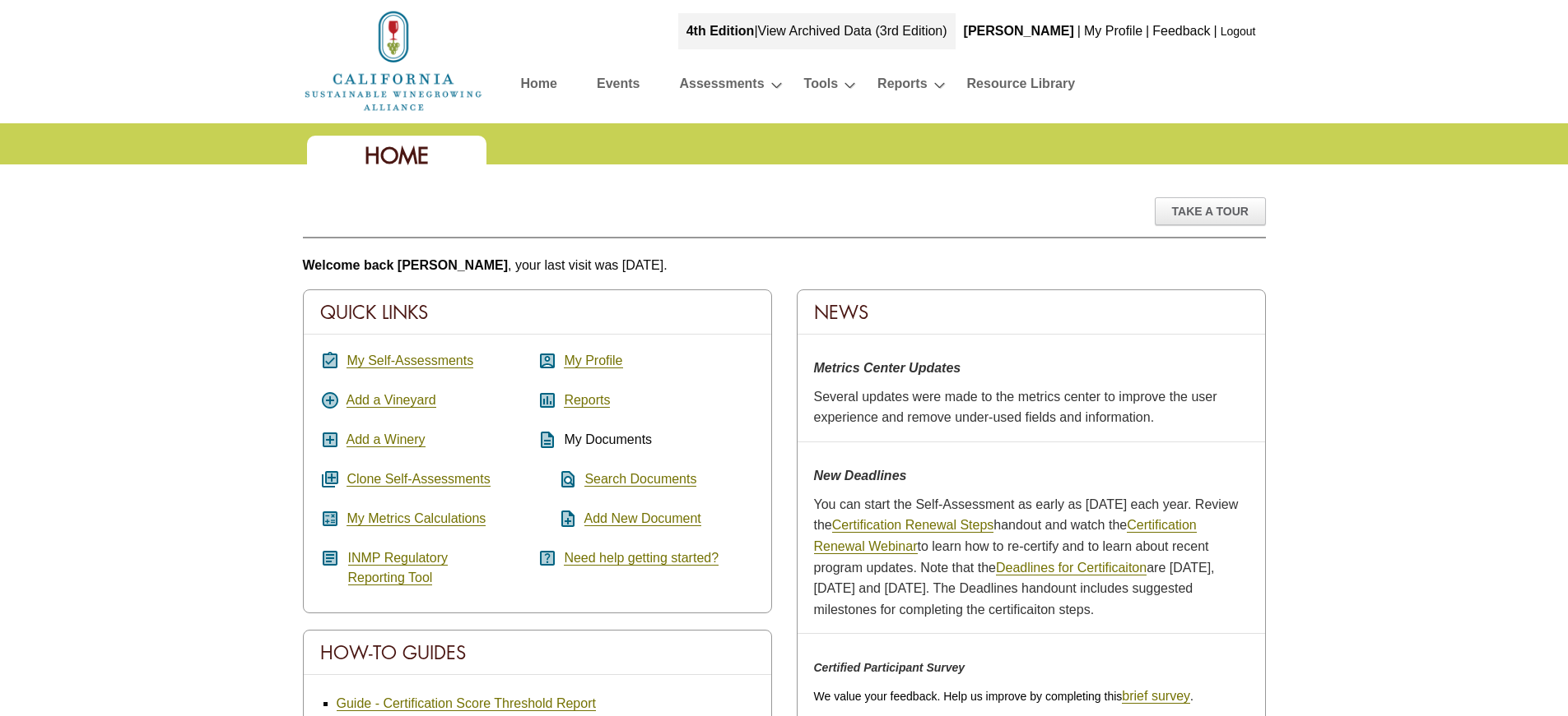
click at [931, 31] on link "View Archived Data (3rd Edition)" at bounding box center [852, 31] width 190 height 14
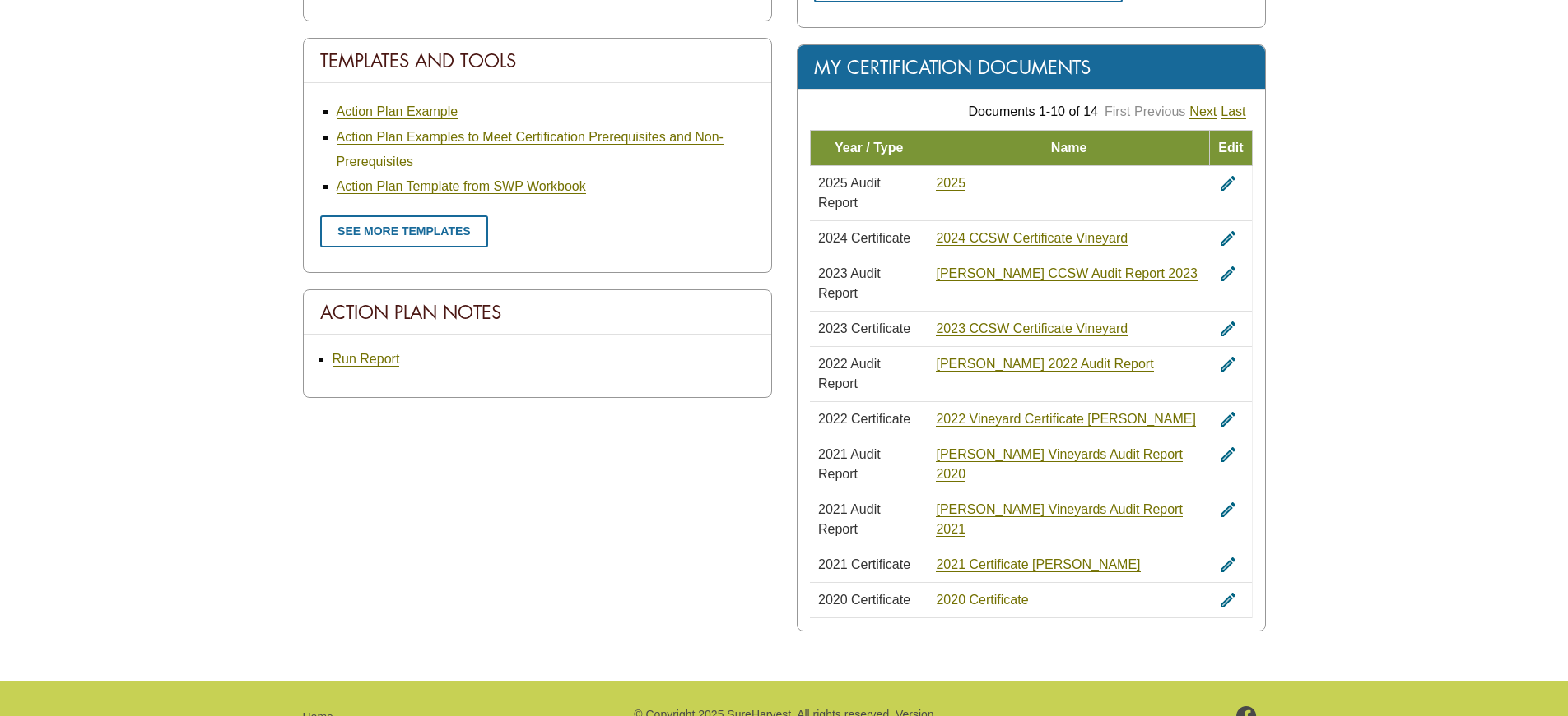
scroll to position [1018, 0]
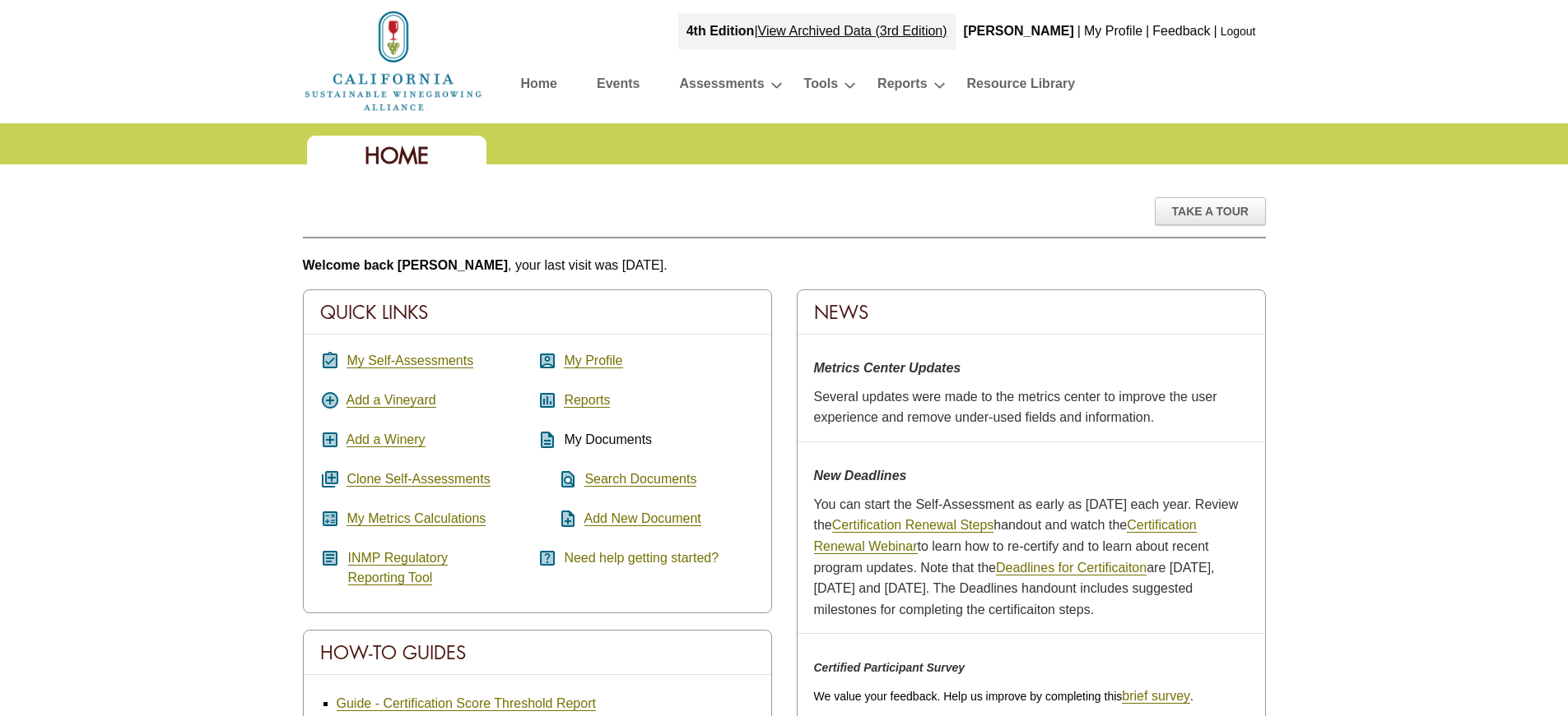
click at [620, 562] on link "Need help getting started?" at bounding box center [641, 559] width 155 height 15
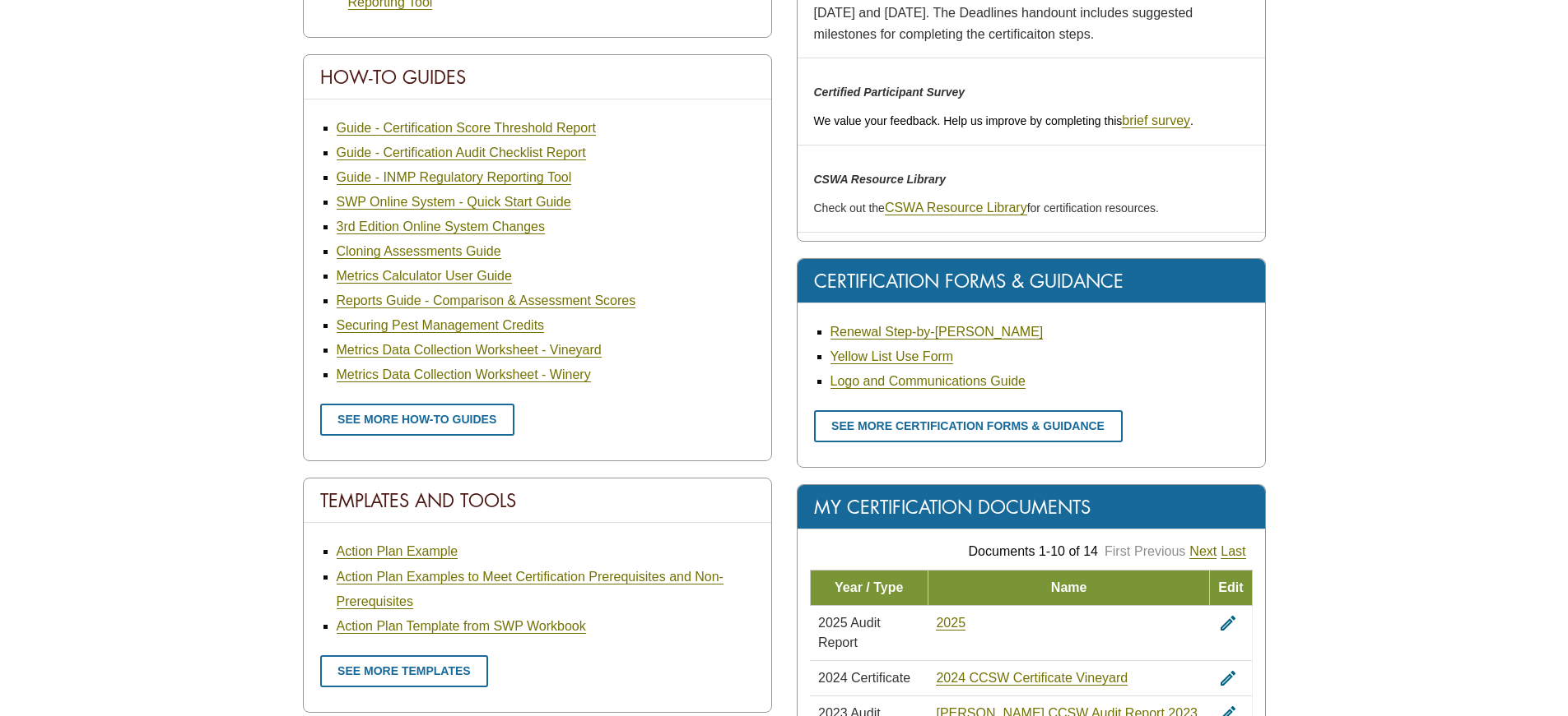
scroll to position [658, 0]
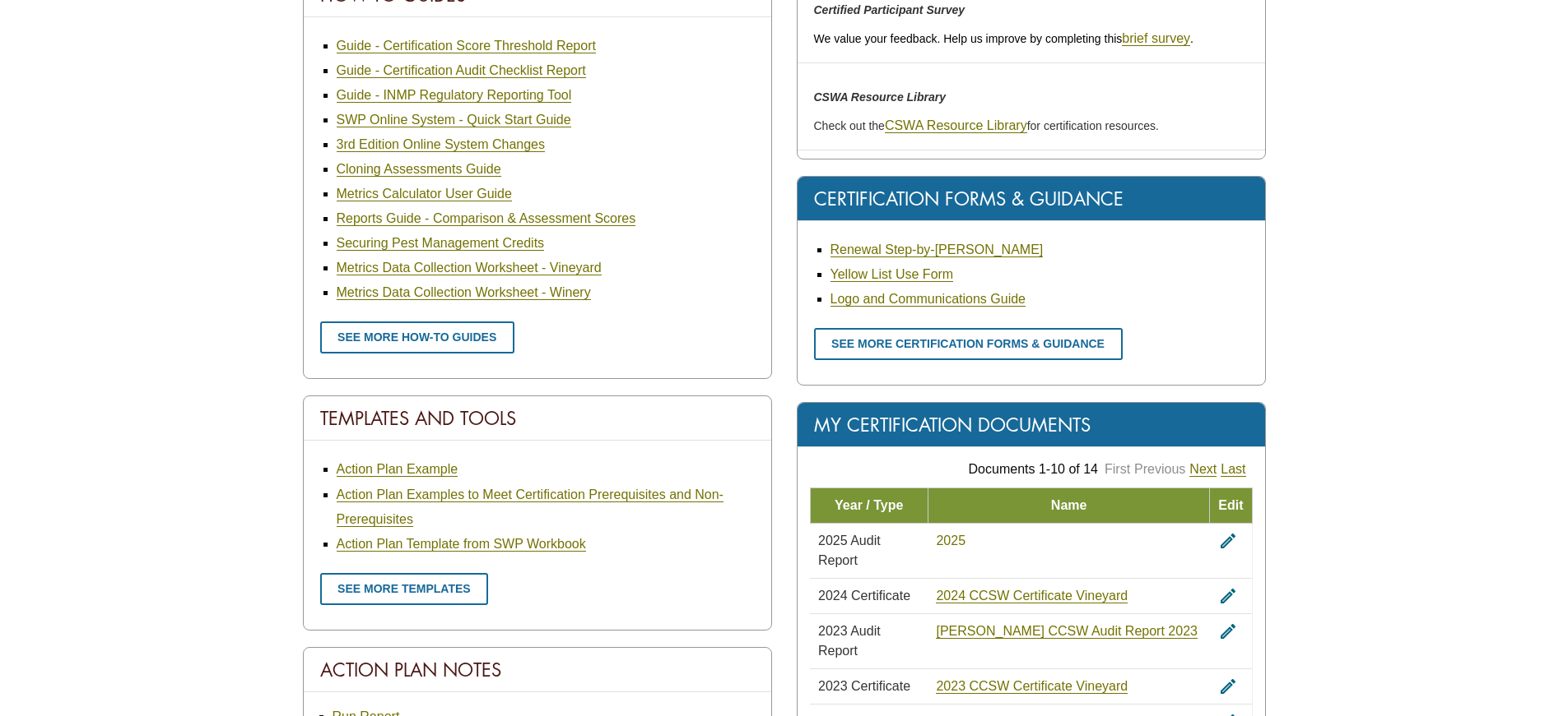
click at [965, 539] on link "2025" at bounding box center [951, 541] width 30 height 15
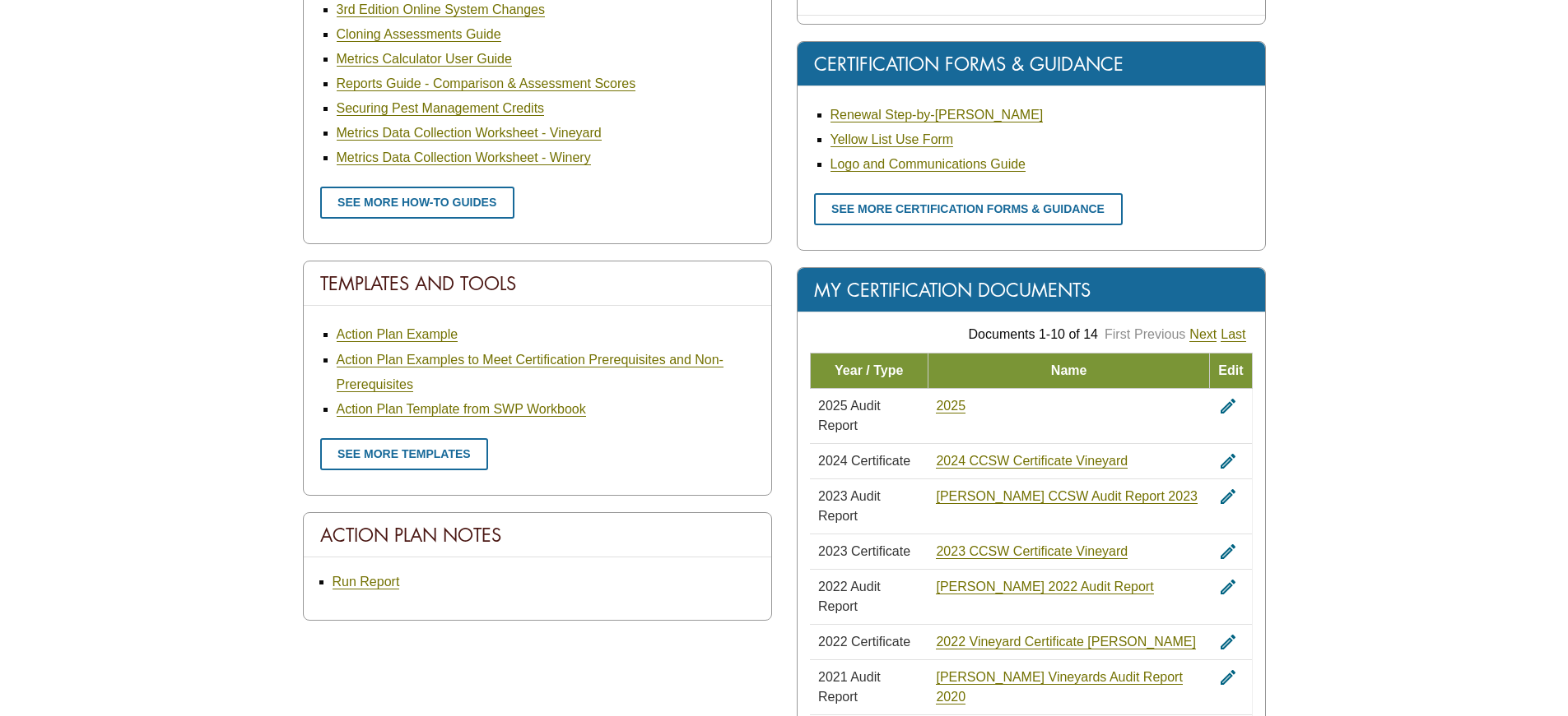
scroll to position [822, 0]
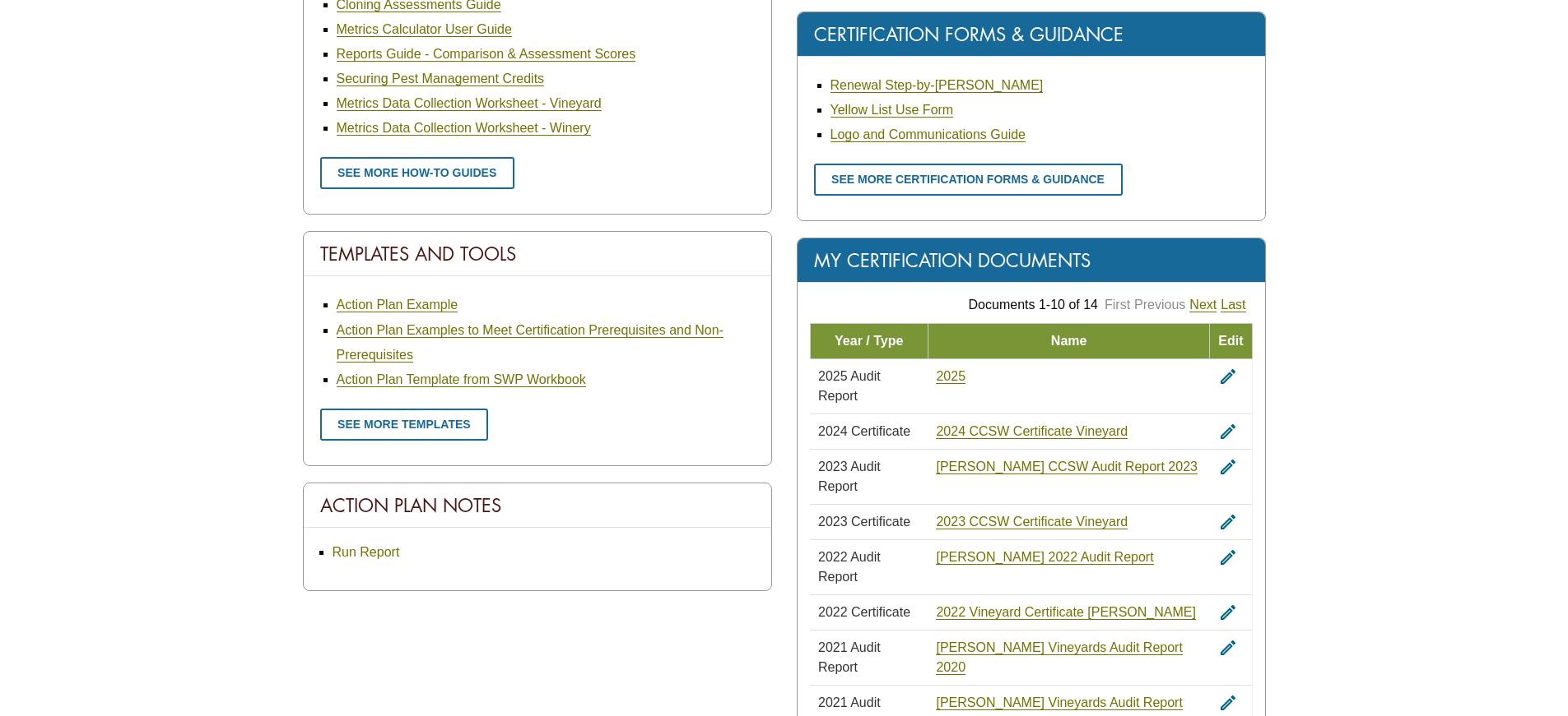
click at [345, 556] on link "Run Report" at bounding box center [366, 553] width 68 height 15
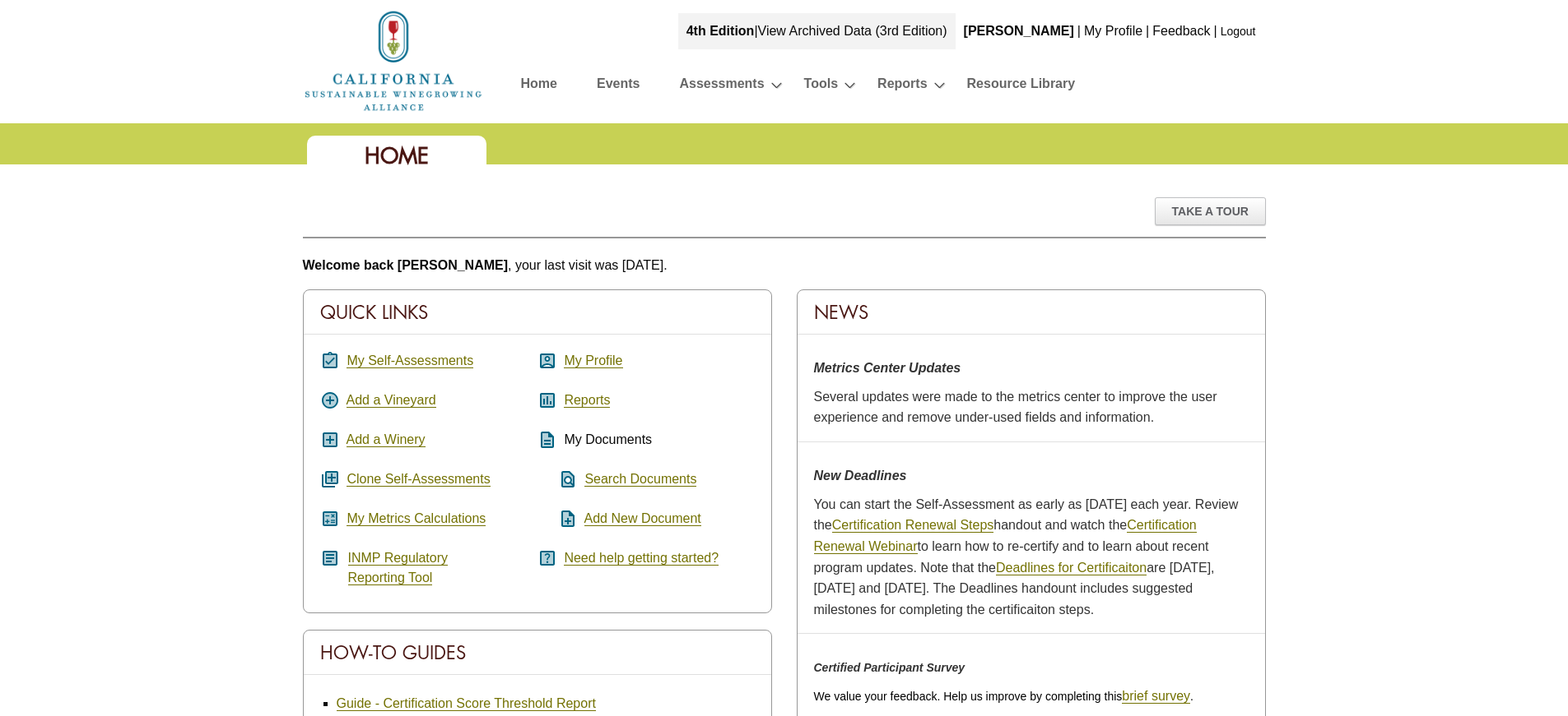
click at [947, 28] on link "View Archived Data (3rd Edition)" at bounding box center [852, 31] width 190 height 14
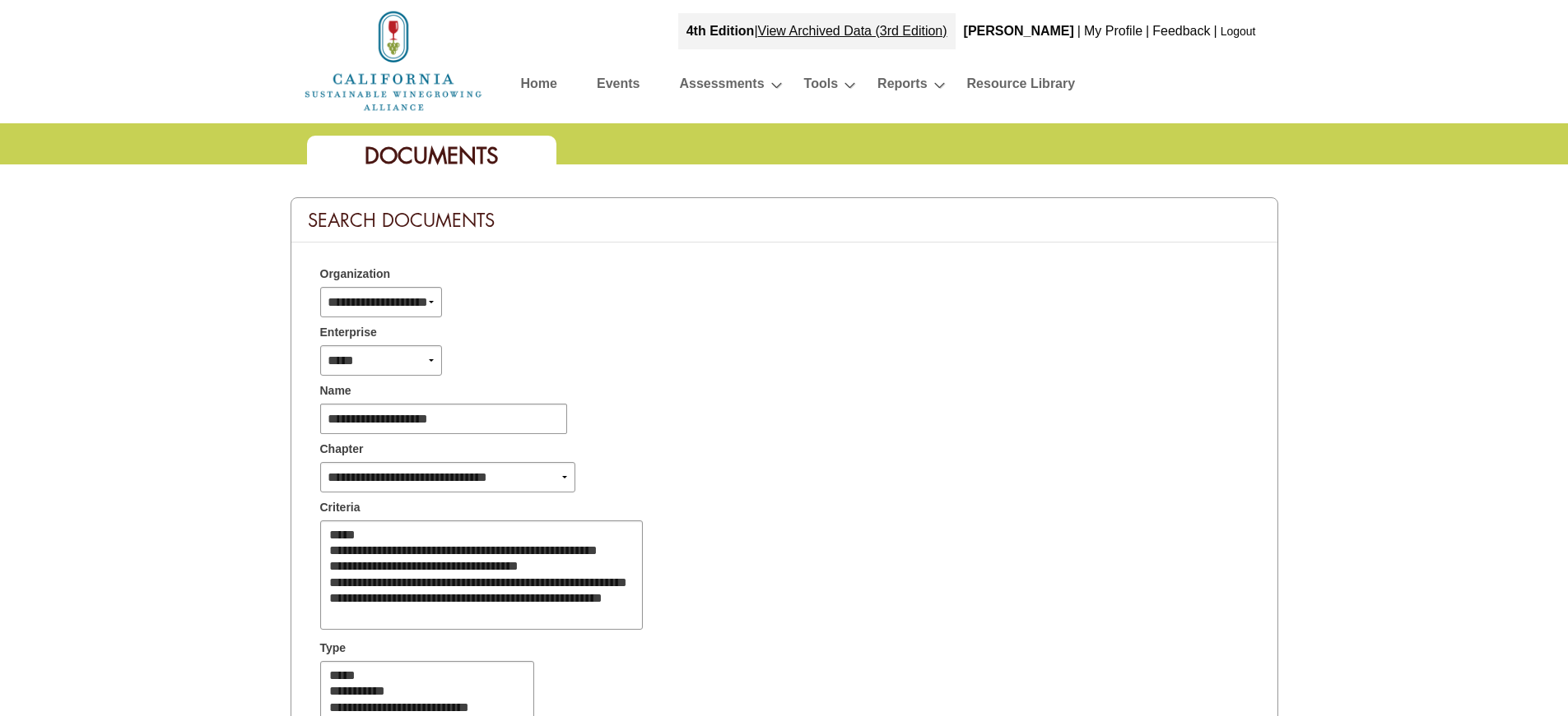
select select
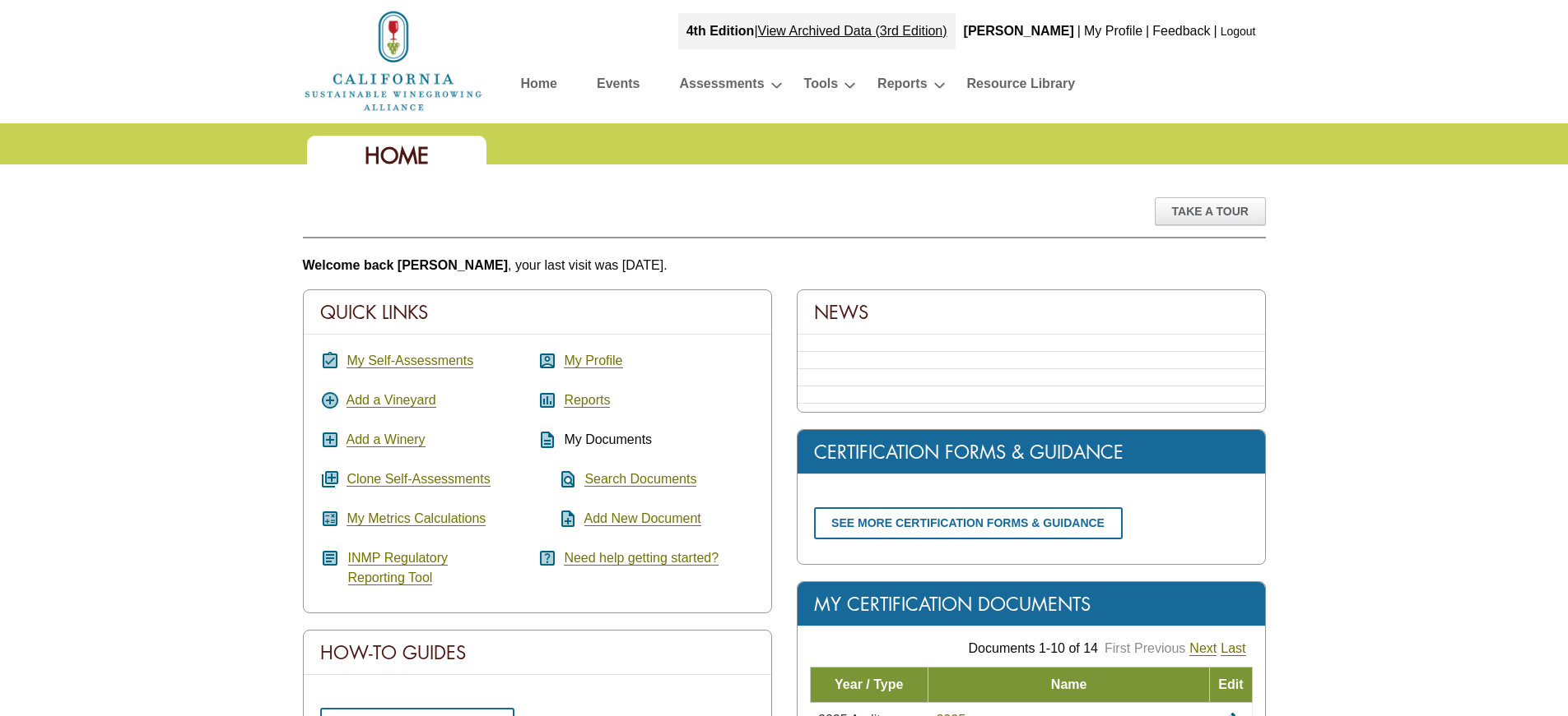
click at [1241, 33] on link "Logout" at bounding box center [1238, 31] width 35 height 13
click at [1242, 29] on link "Logout" at bounding box center [1238, 31] width 35 height 13
